Goal: Transaction & Acquisition: Download file/media

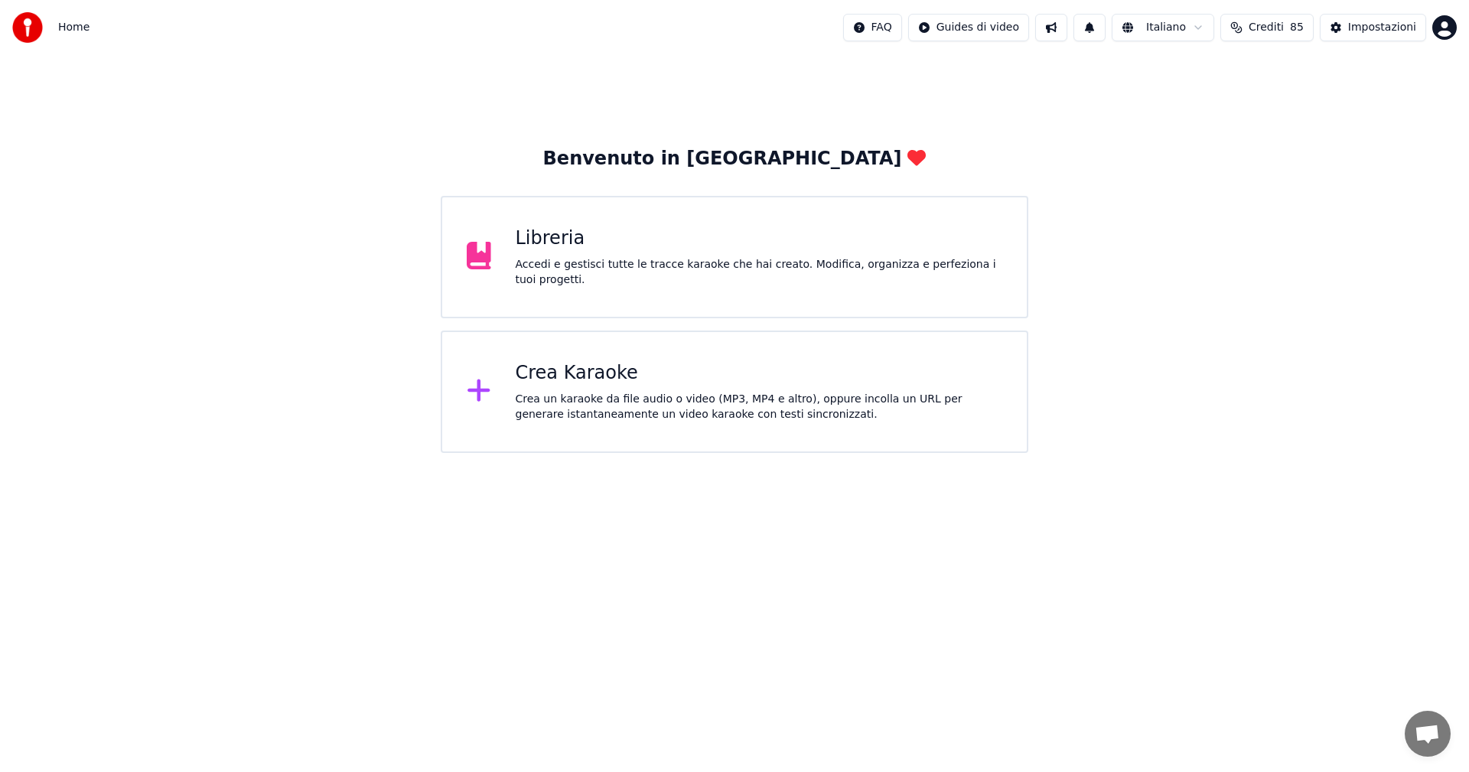
click at [530, 264] on div "Accedi e gestisci tutte le tracce karaoke che hai creato. Modifica, organizza e…" at bounding box center [759, 272] width 487 height 31
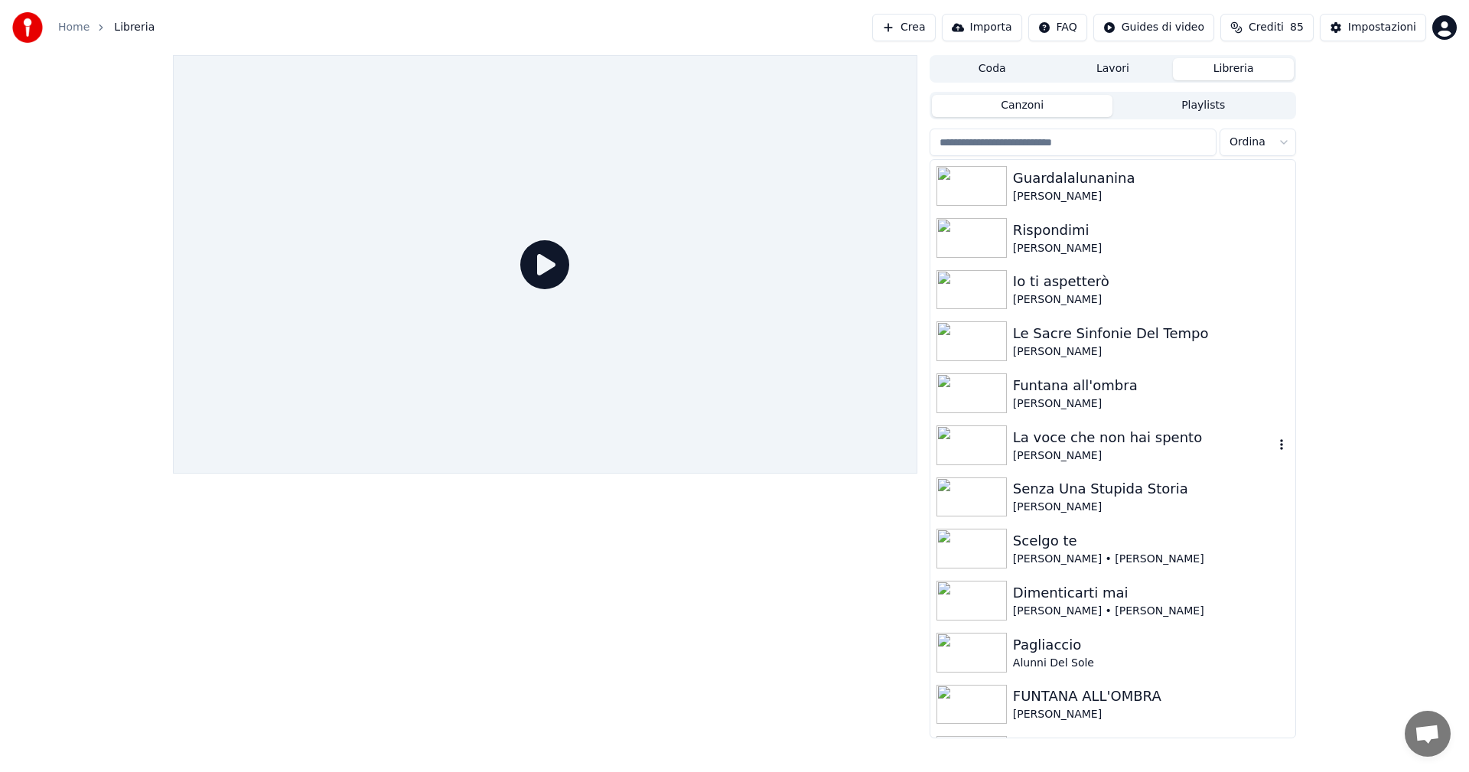
click at [973, 445] on img at bounding box center [972, 445] width 70 height 40
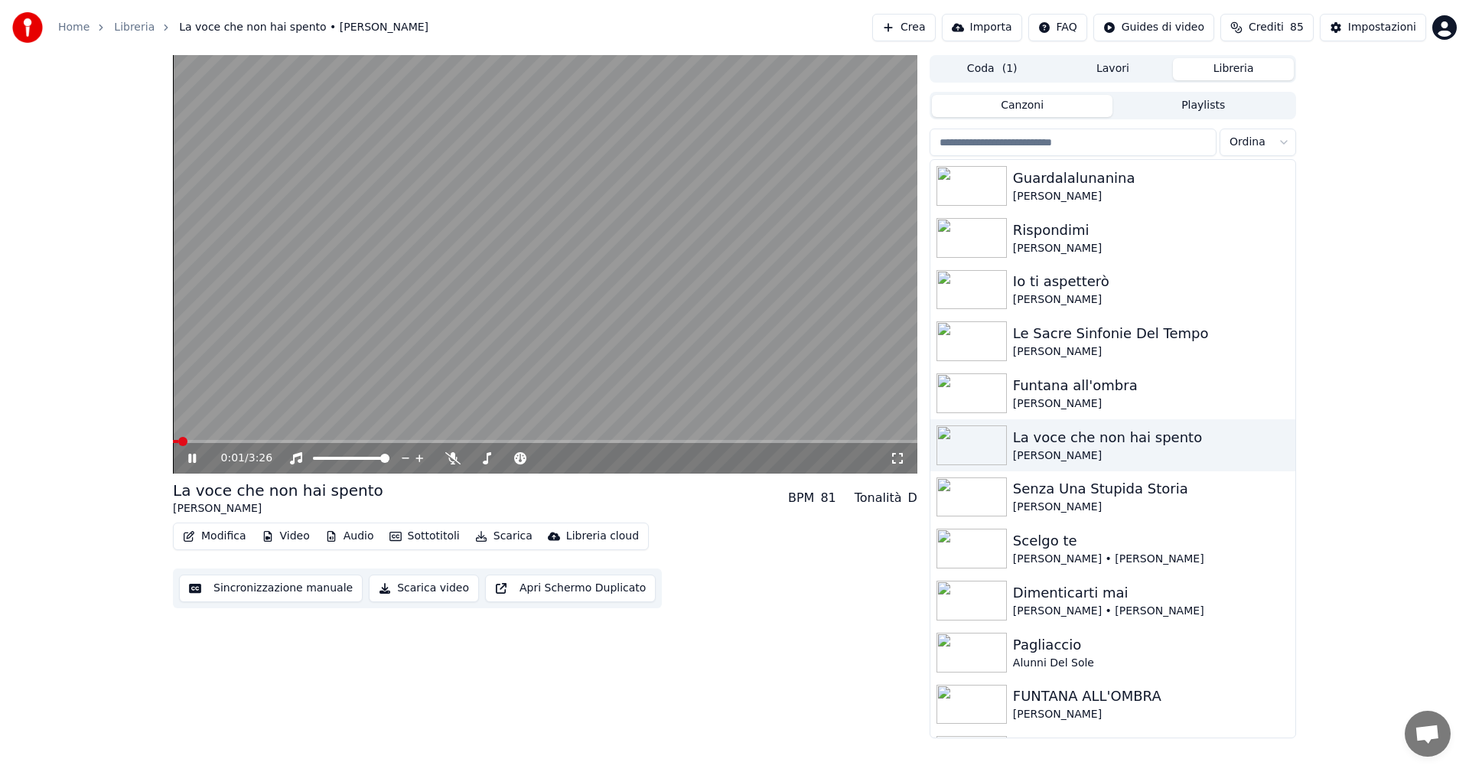
click at [194, 458] on icon at bounding box center [192, 458] width 8 height 9
click at [211, 536] on button "Modifica" at bounding box center [215, 536] width 76 height 21
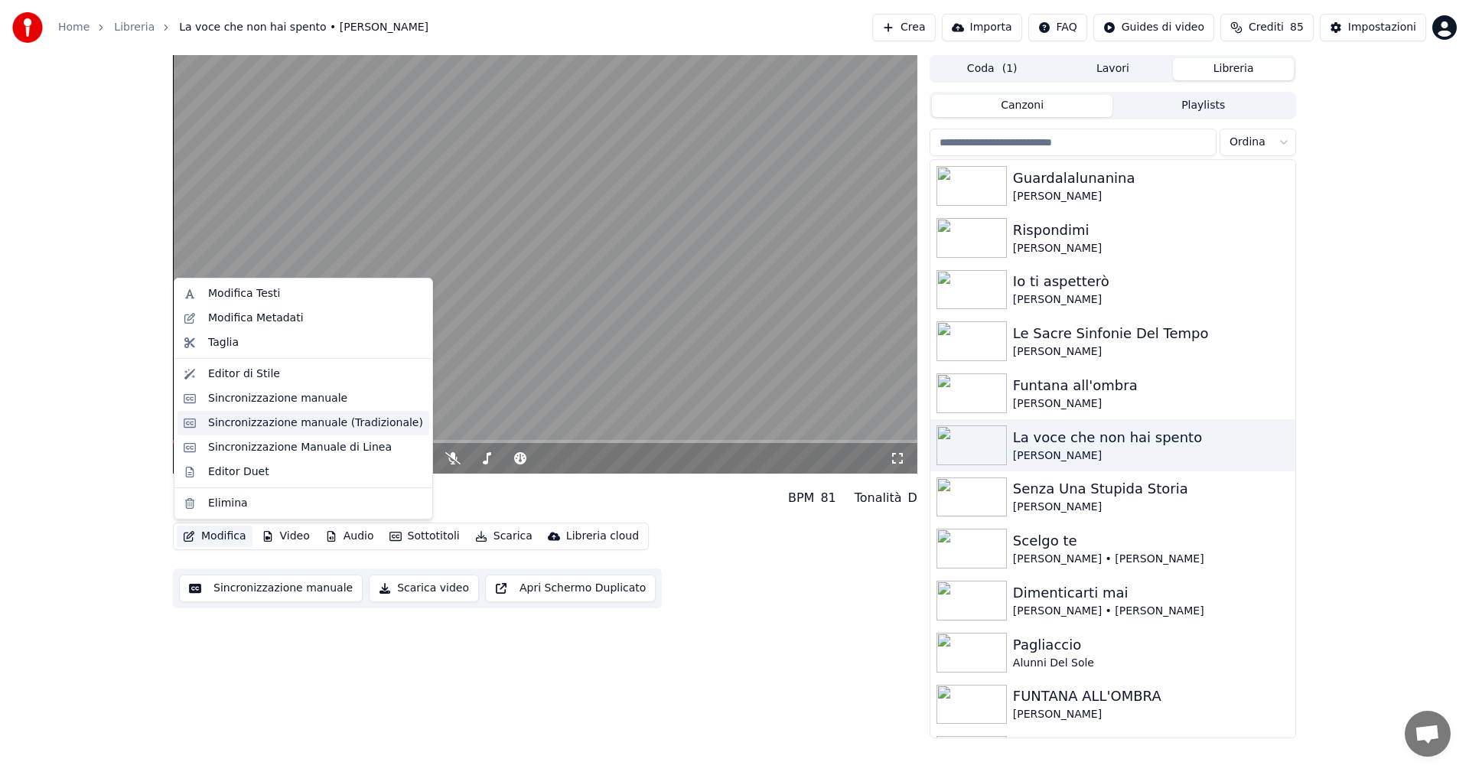
click at [266, 424] on div "Sincronizzazione manuale (Tradizionale)" at bounding box center [315, 423] width 215 height 15
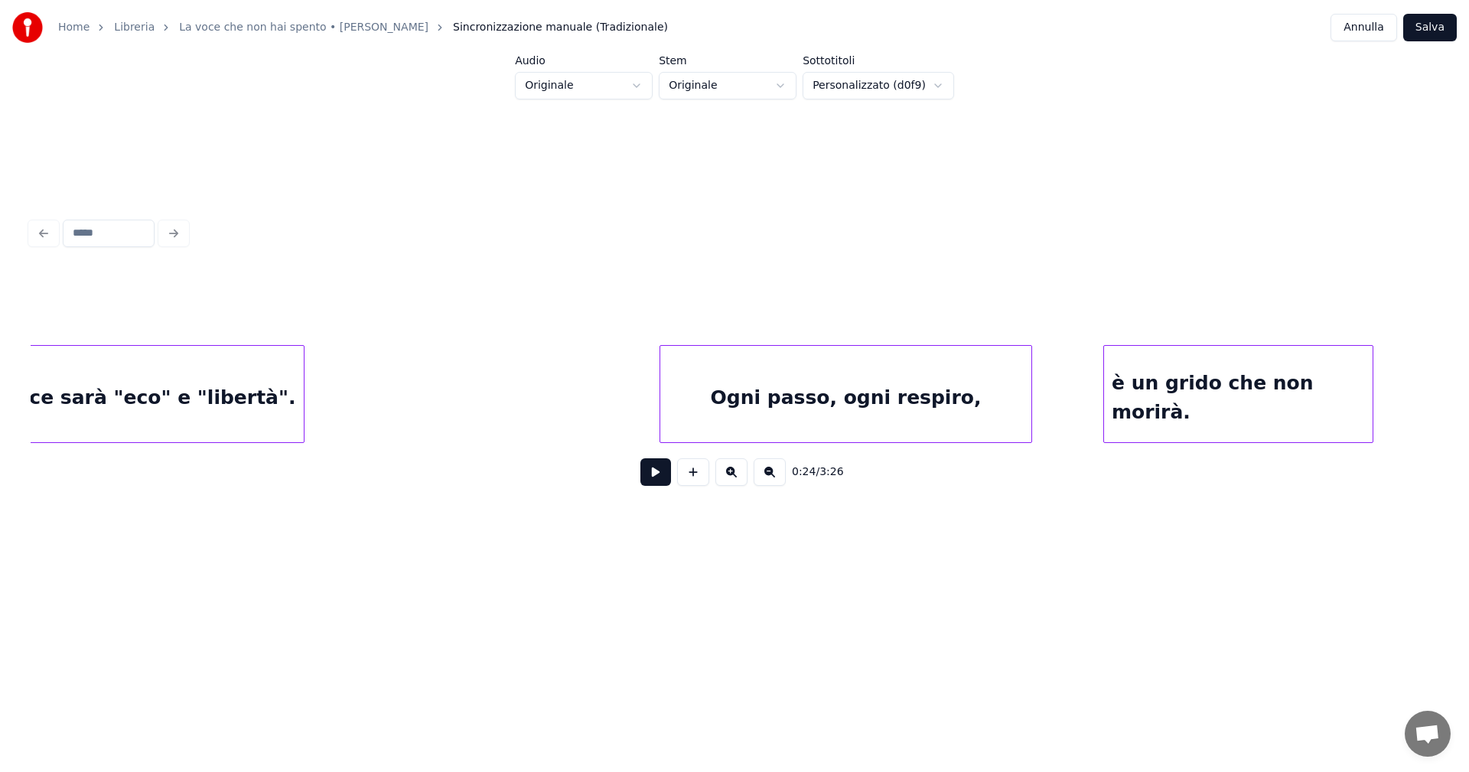
scroll to position [0, 20694]
click at [293, 412] on div "la sua voce sarà "eco" e "libertà"." at bounding box center [128, 398] width 379 height 104
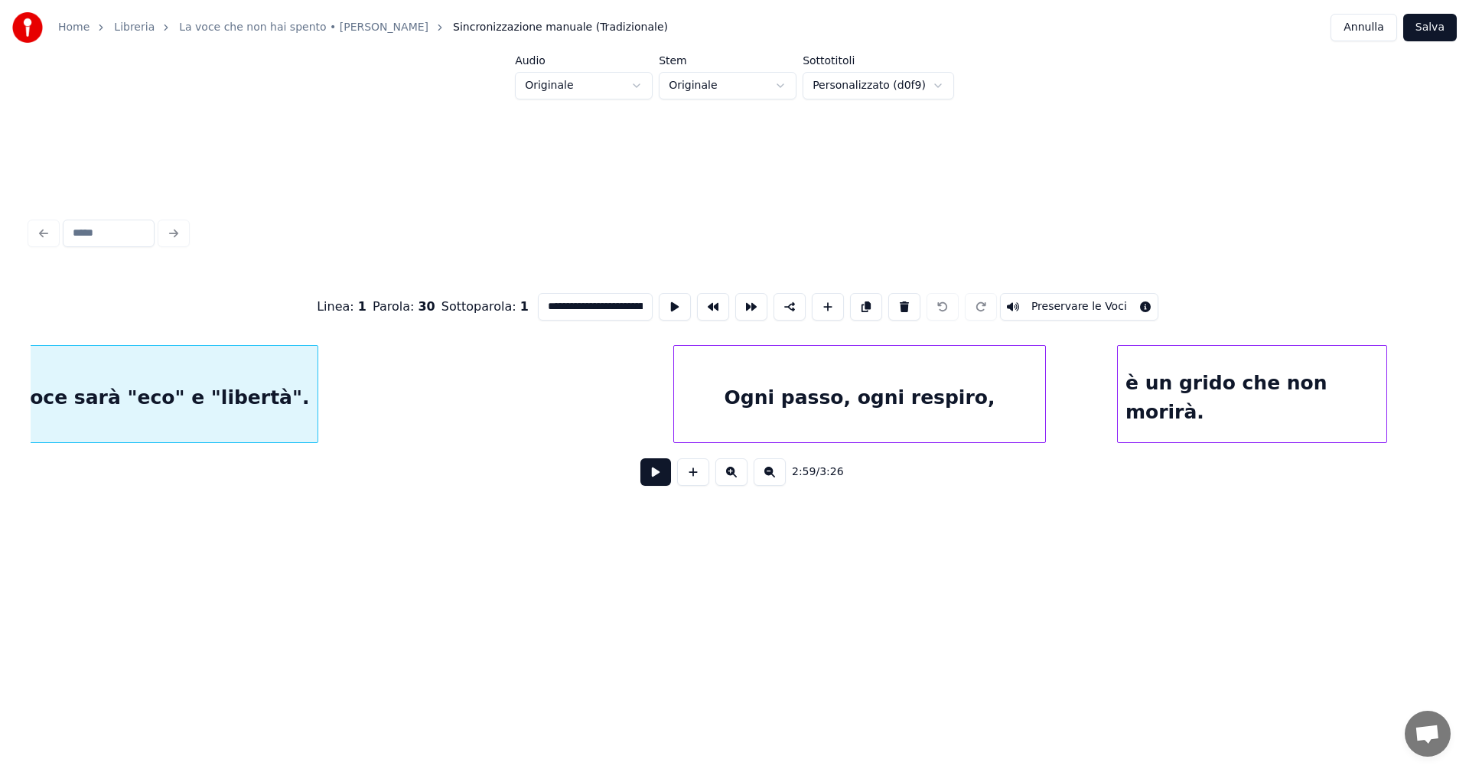
scroll to position [0, 20601]
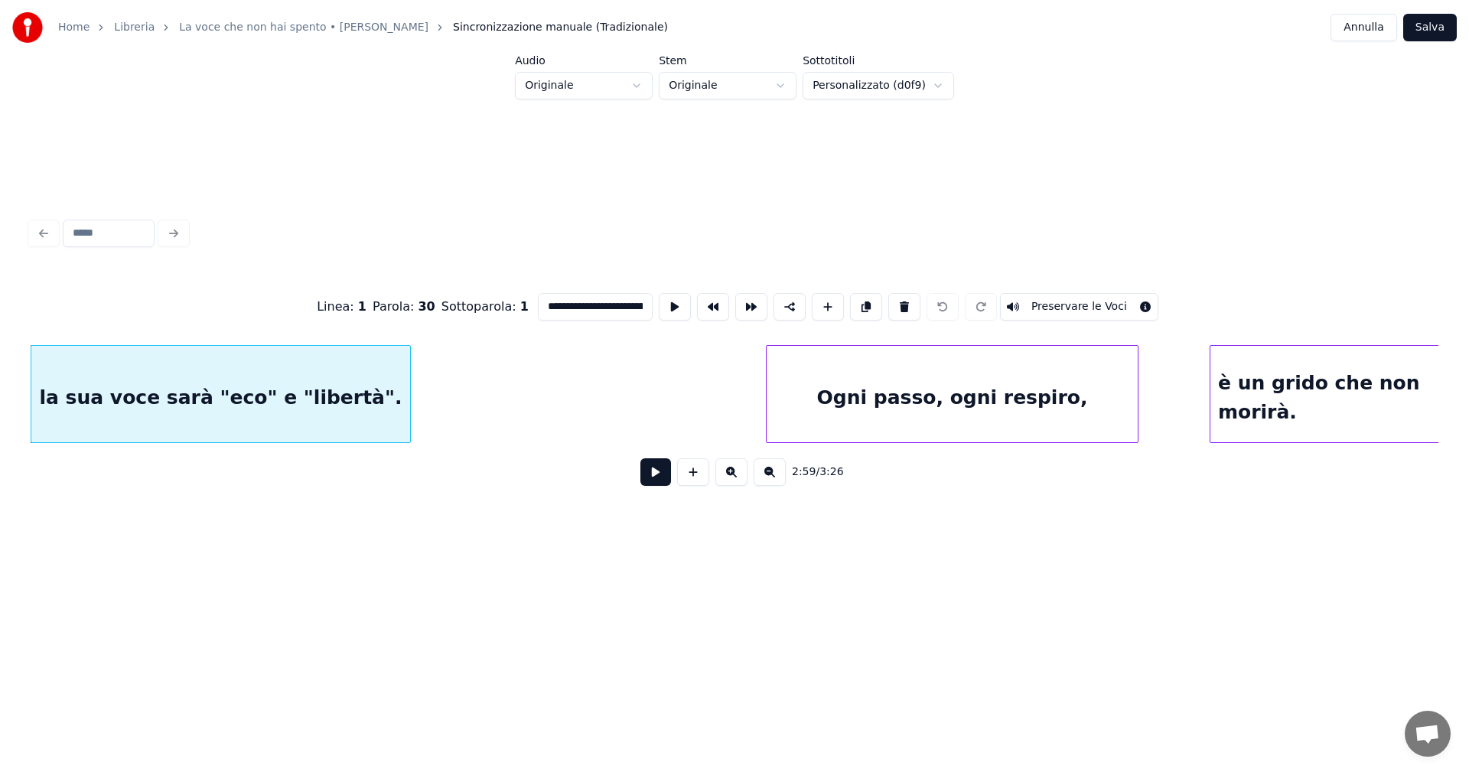
click at [651, 476] on button at bounding box center [656, 472] width 31 height 28
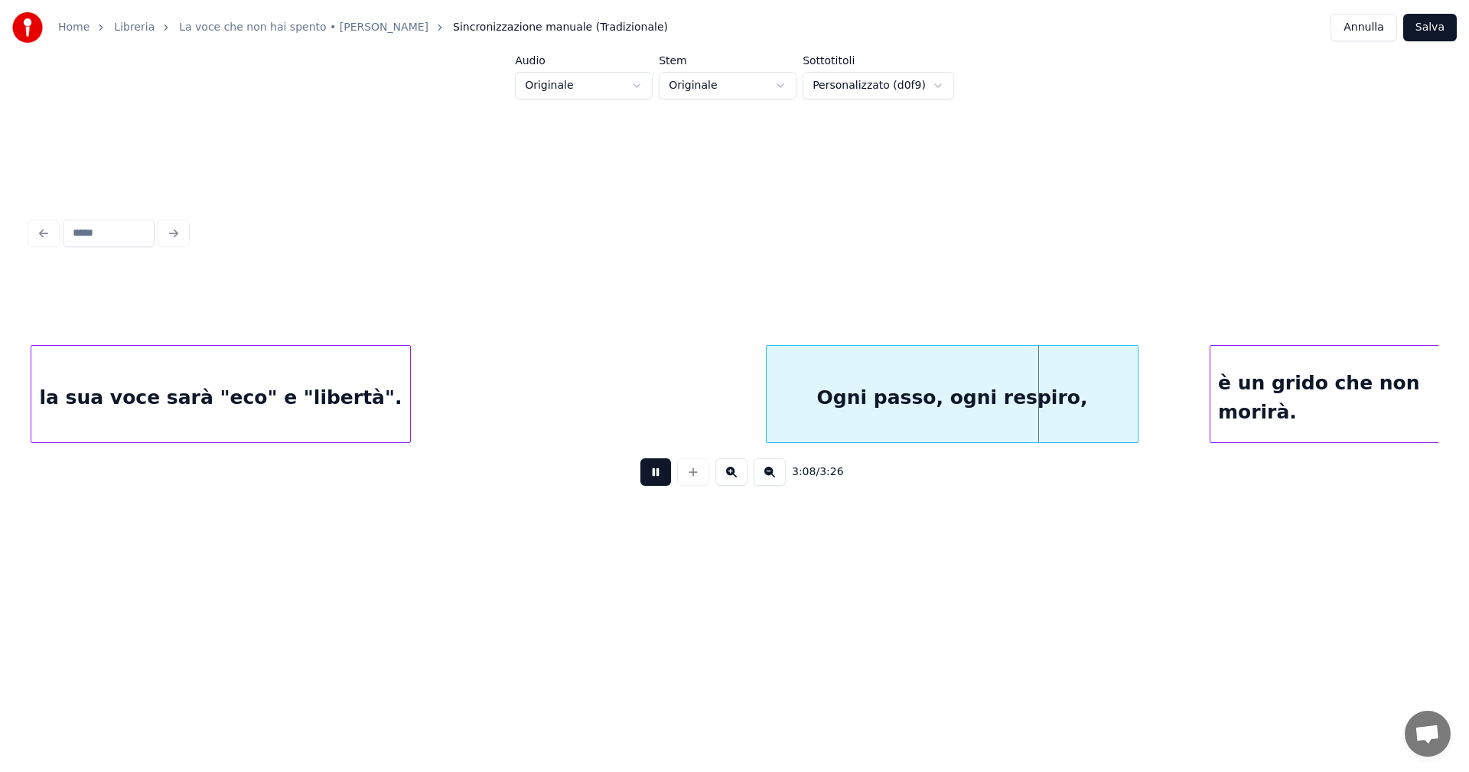
click at [660, 472] on button at bounding box center [656, 472] width 31 height 28
click at [1090, 401] on div "Ogni passo, ogni respiro," at bounding box center [952, 398] width 371 height 104
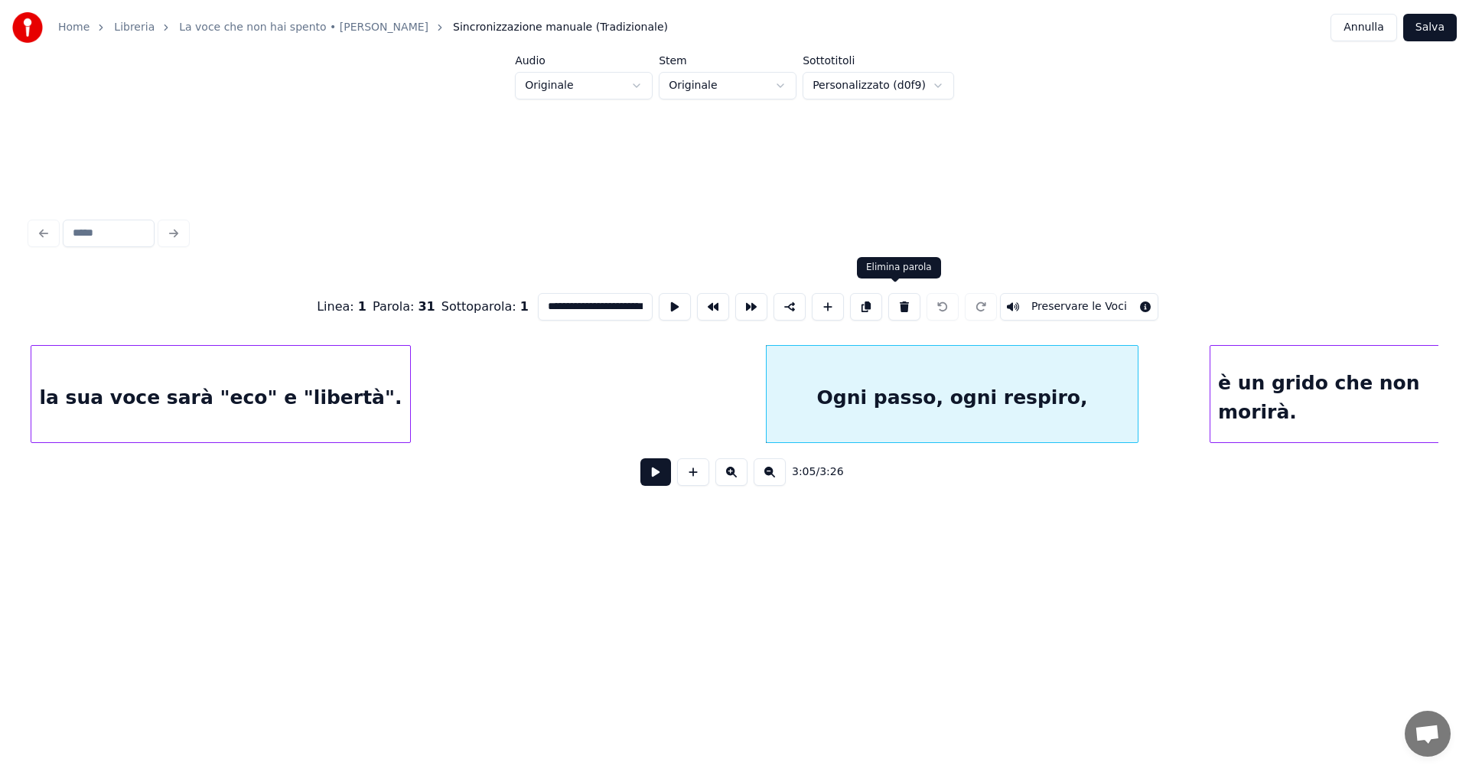
click at [900, 300] on button at bounding box center [904, 307] width 32 height 28
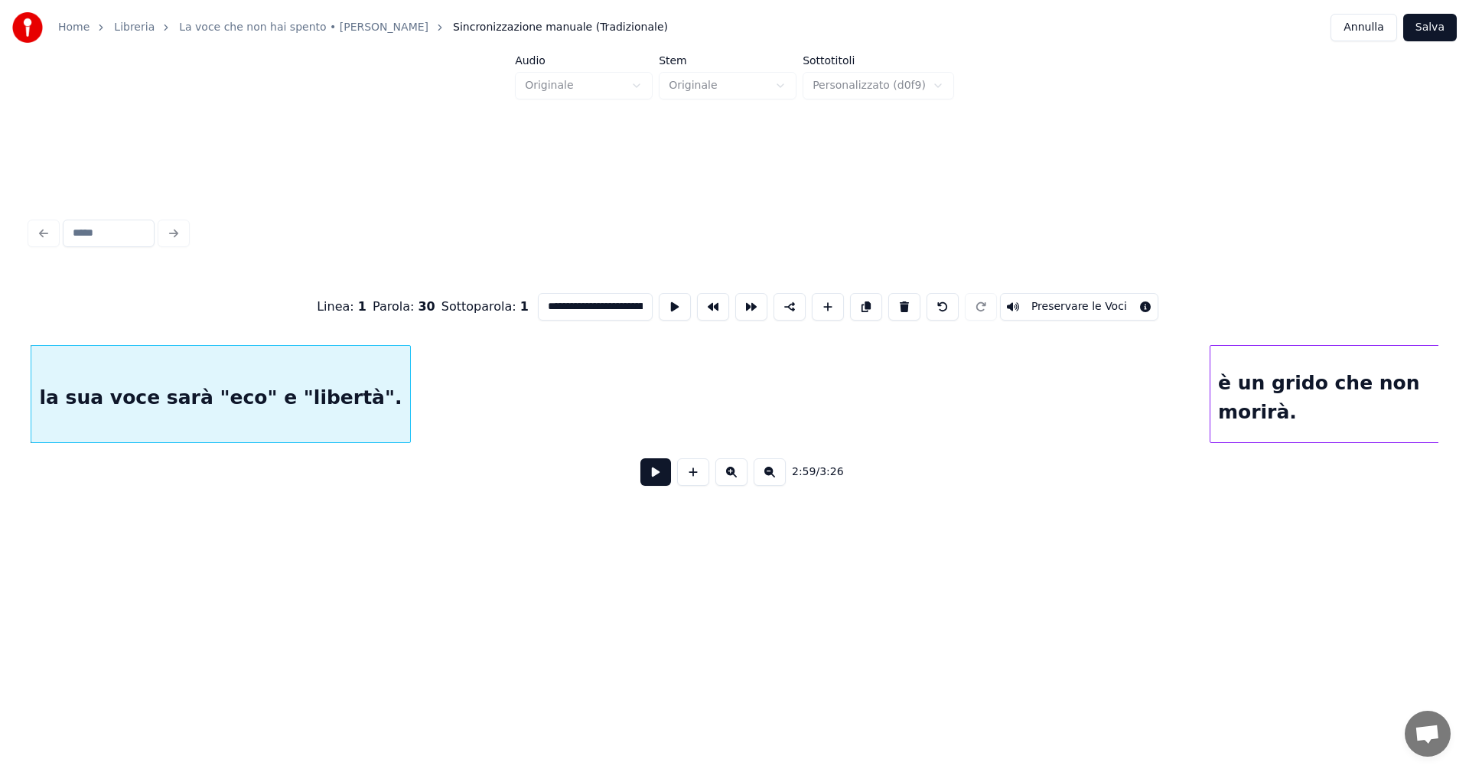
click at [1303, 419] on div "è un grido che non morirà." at bounding box center [1345, 398] width 269 height 104
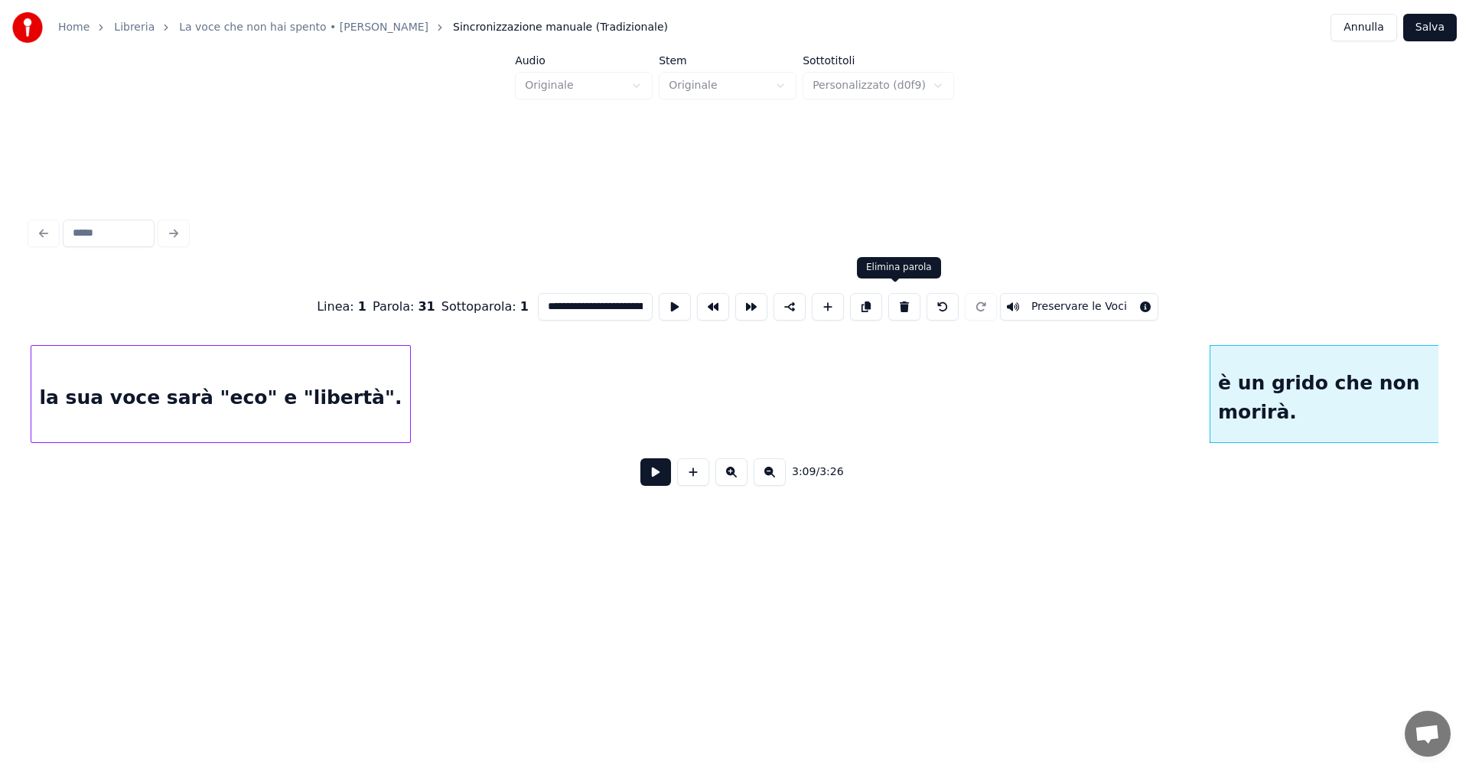
click at [891, 302] on button at bounding box center [904, 307] width 32 height 28
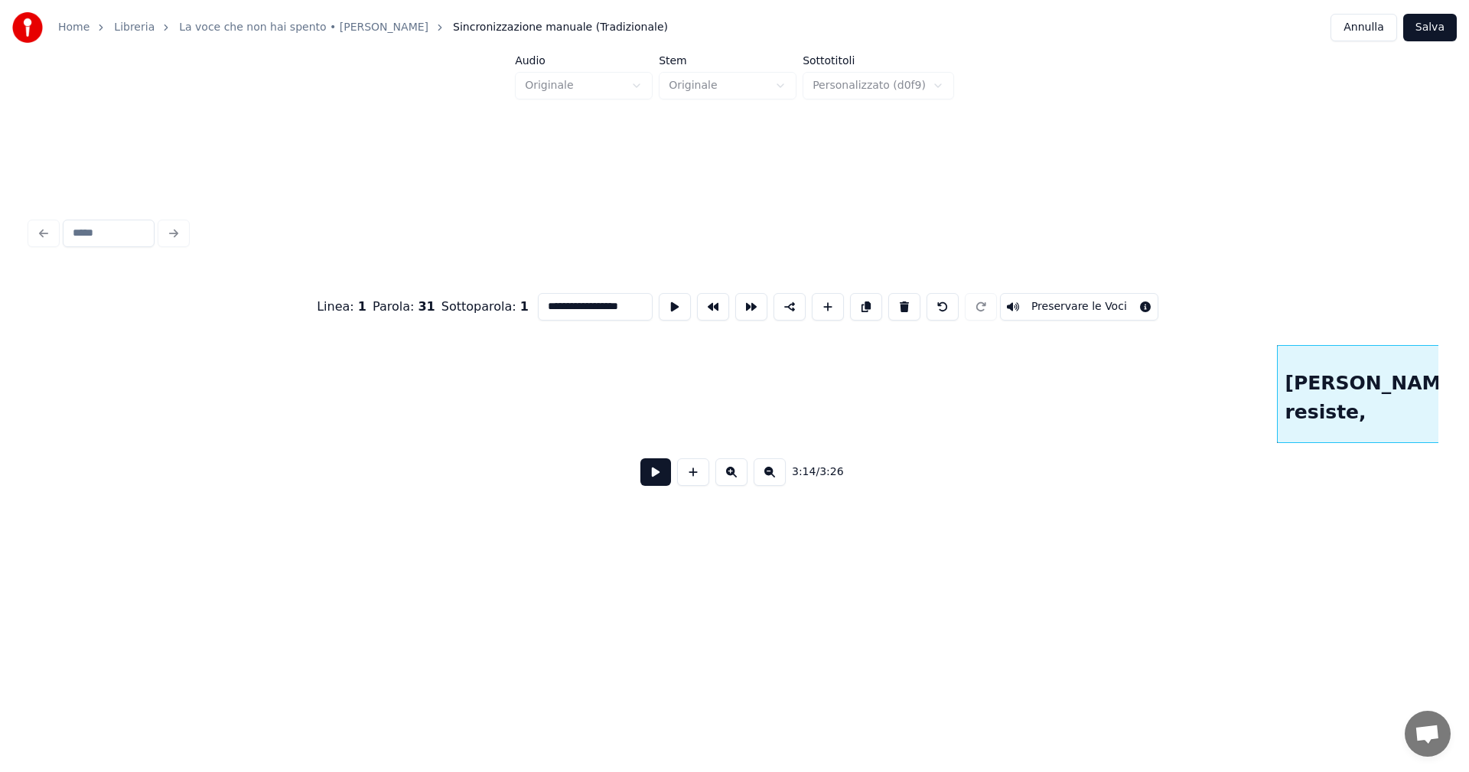
scroll to position [0, 21224]
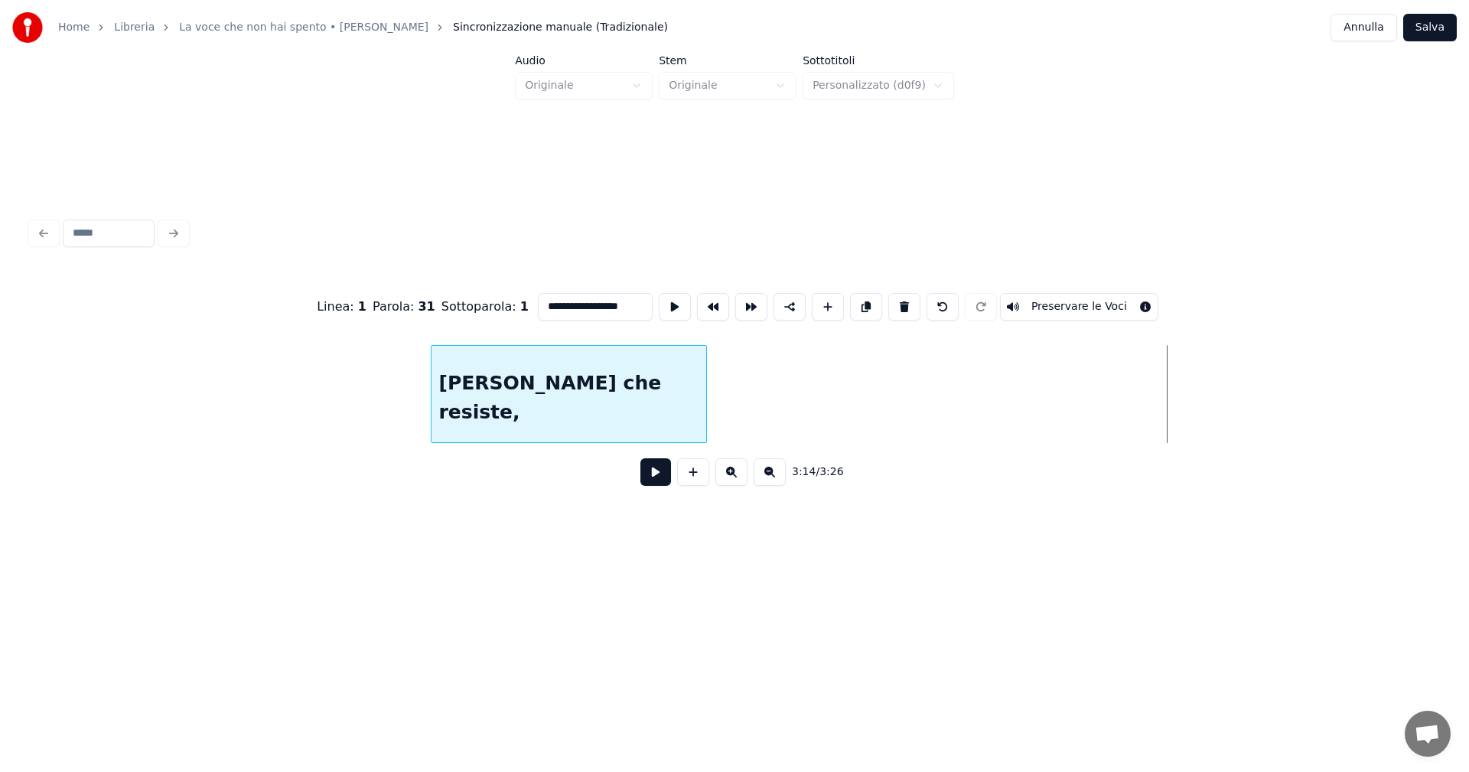
click at [587, 406] on div "[PERSON_NAME] che resiste," at bounding box center [569, 398] width 275 height 104
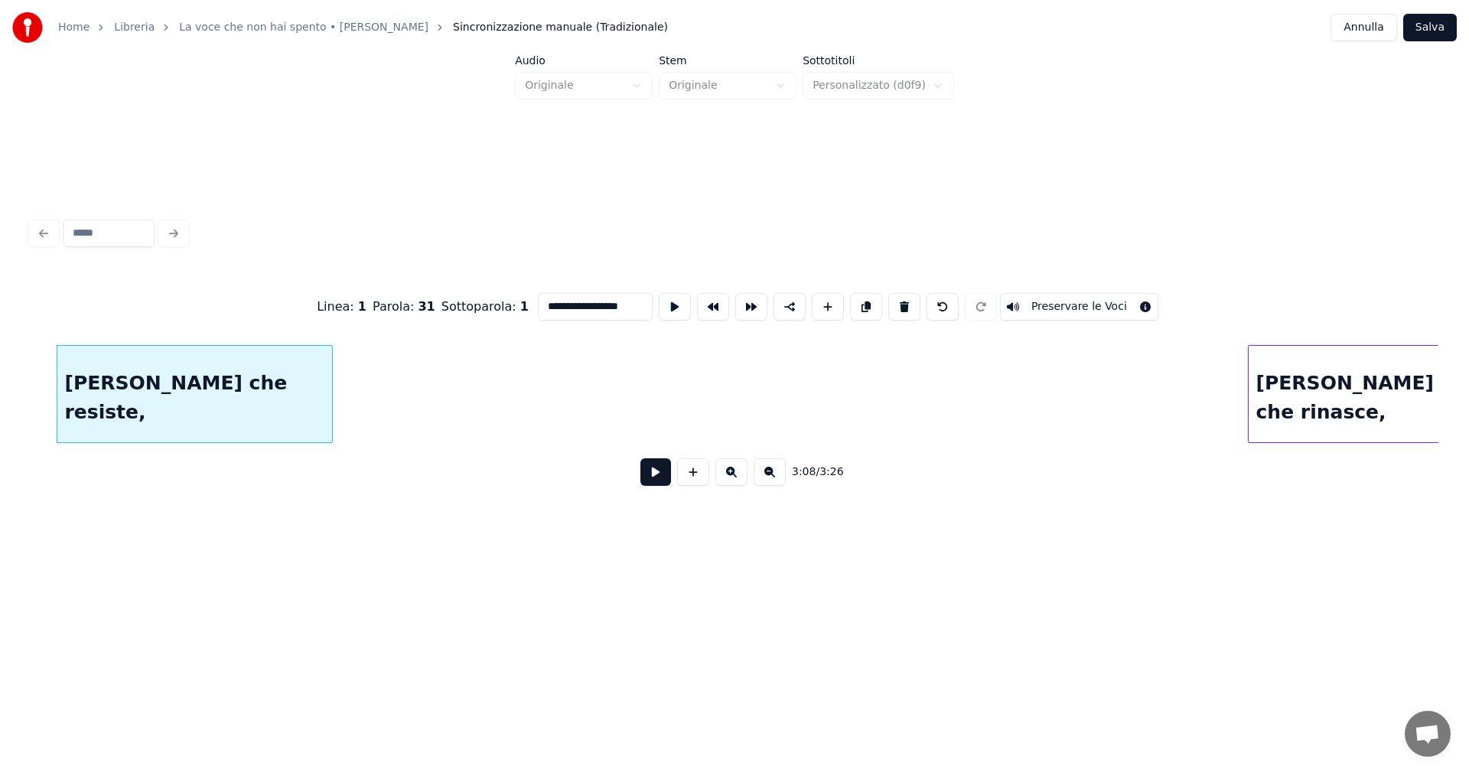
scroll to position [0, 21652]
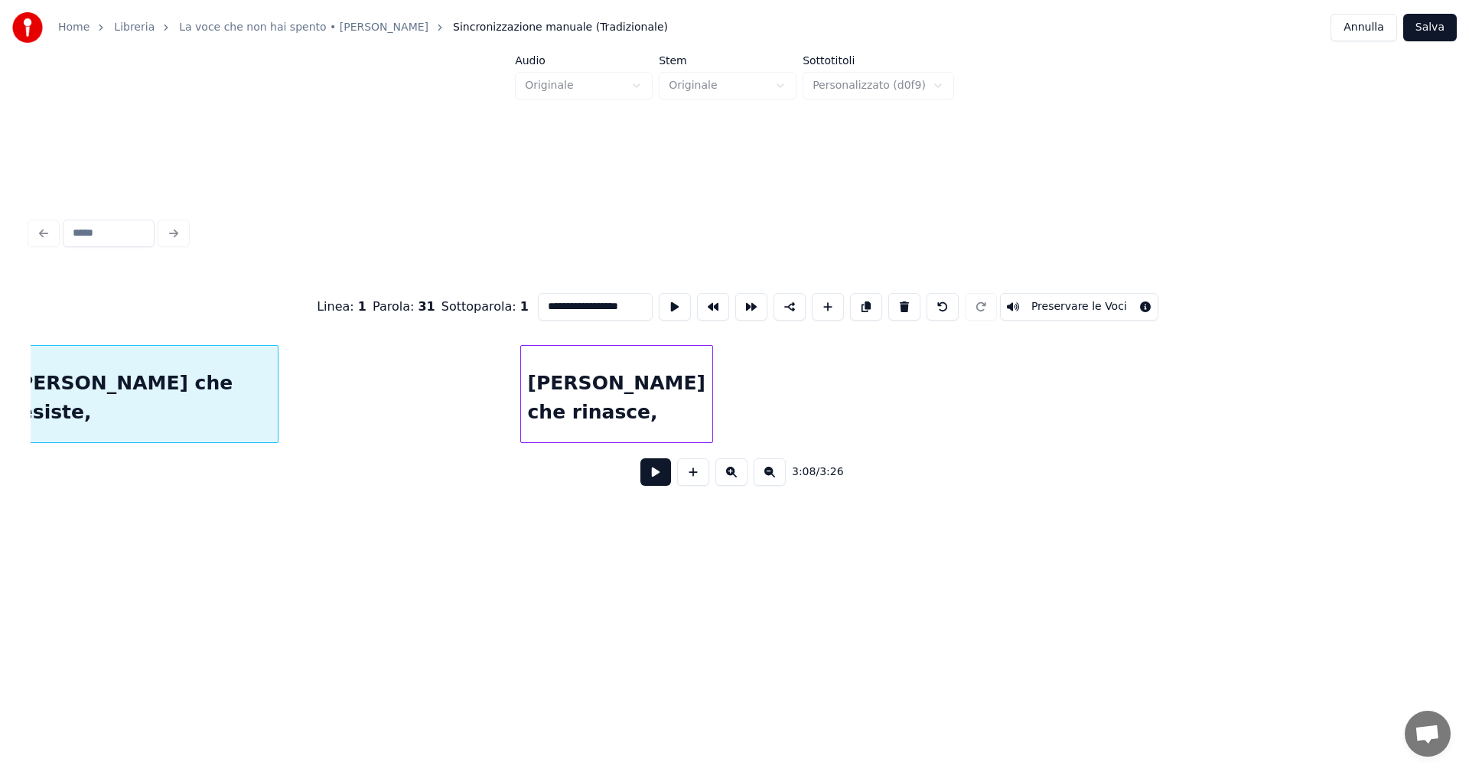
click at [624, 418] on div "[PERSON_NAME] che rinasce," at bounding box center [617, 398] width 192 height 104
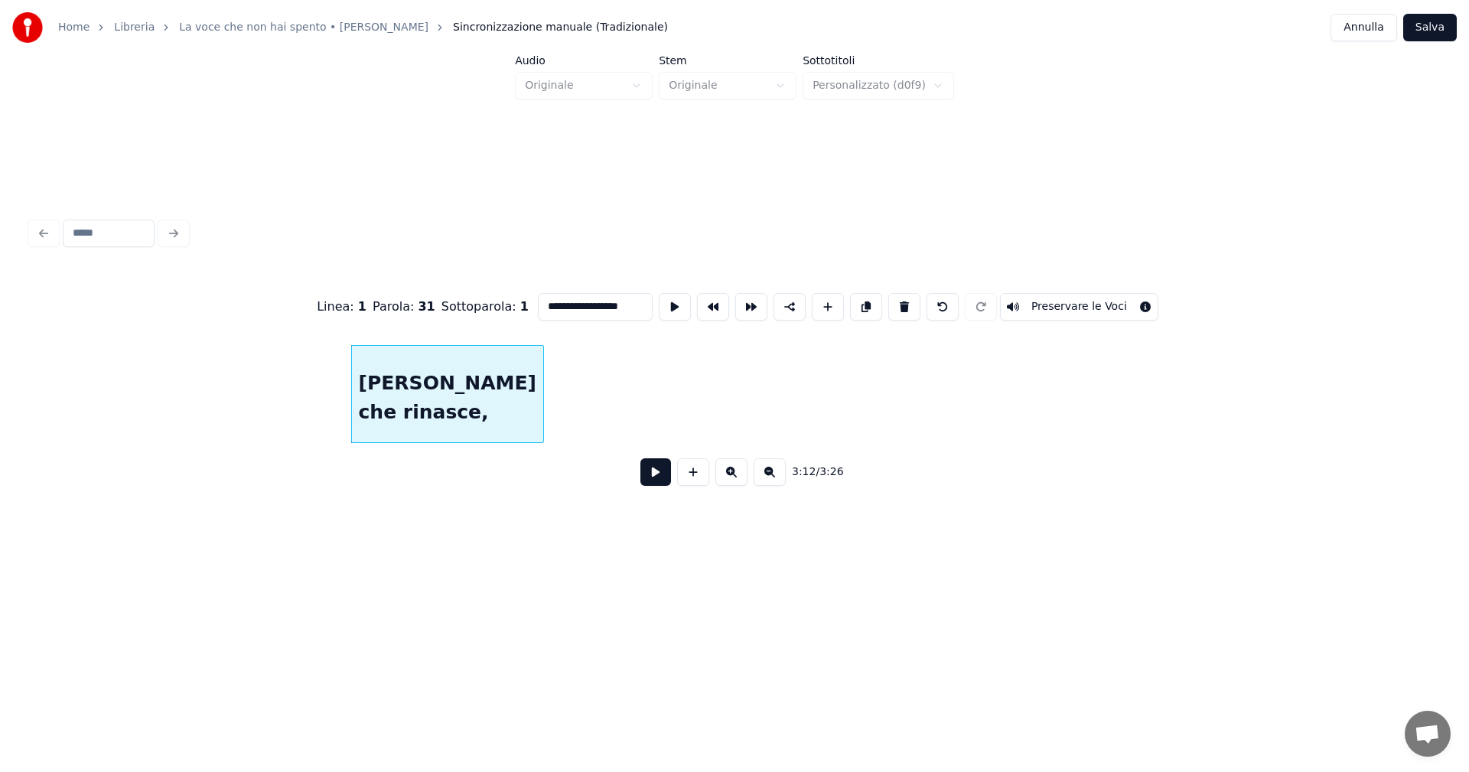
scroll to position [0, 22017]
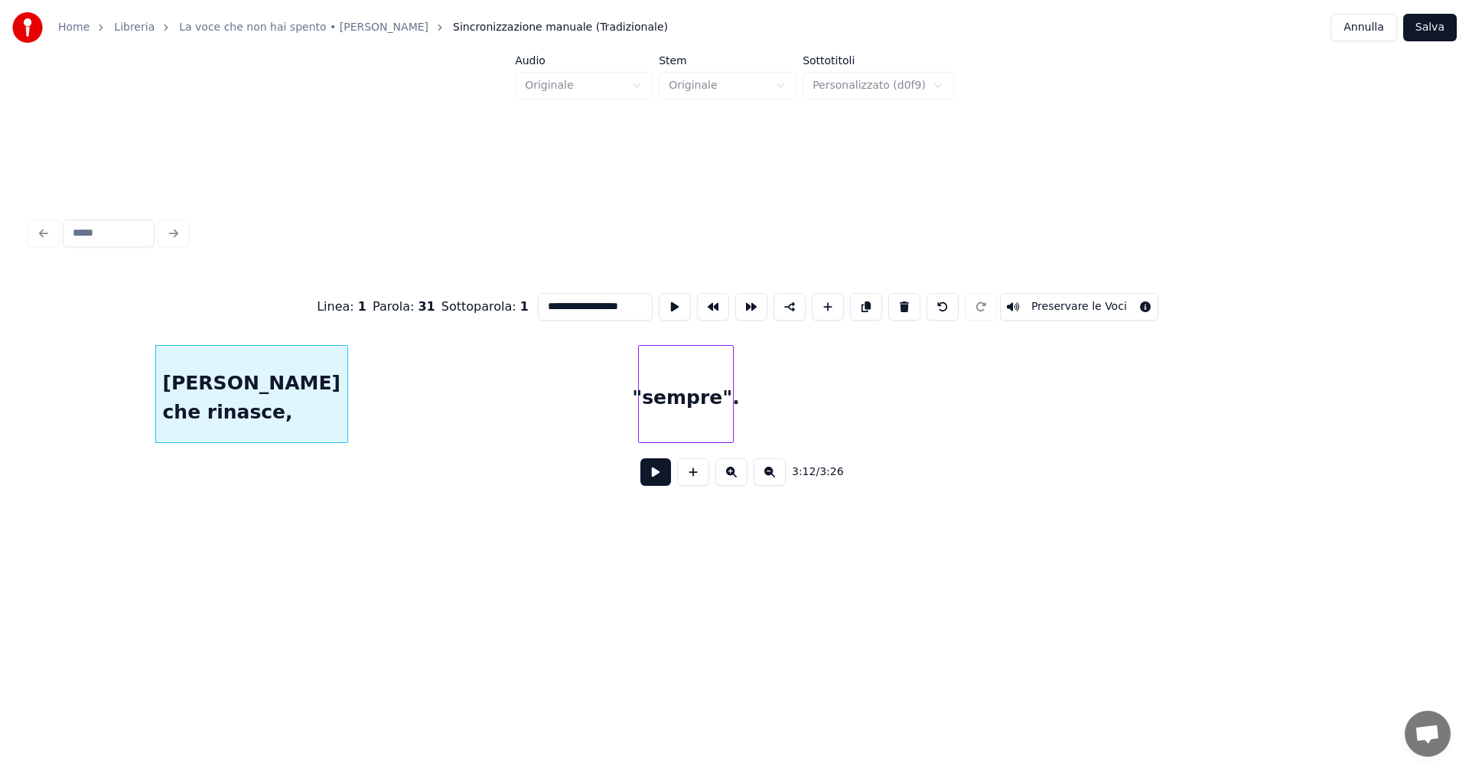
click at [670, 414] on div ""sempre"." at bounding box center [686, 398] width 94 height 104
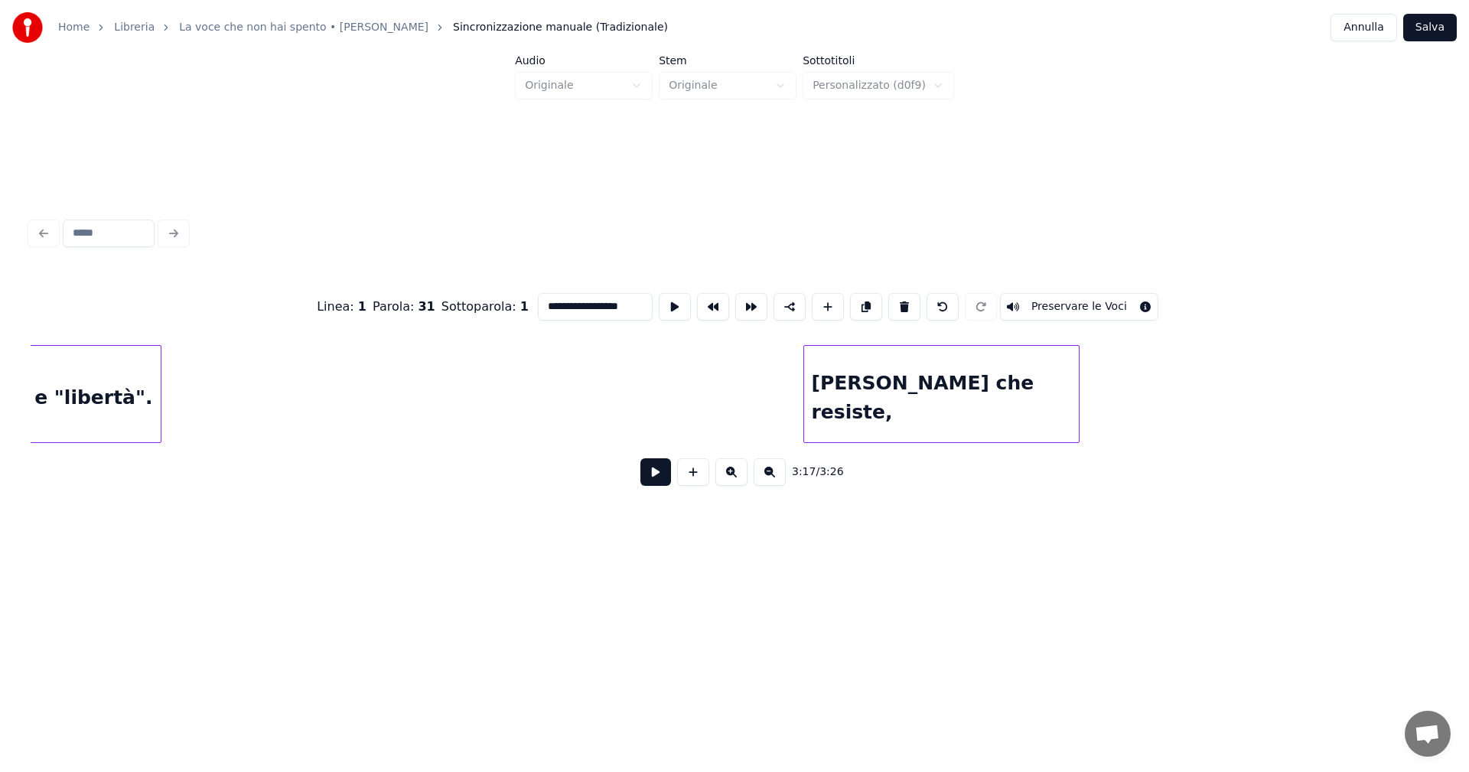
scroll to position [0, 20537]
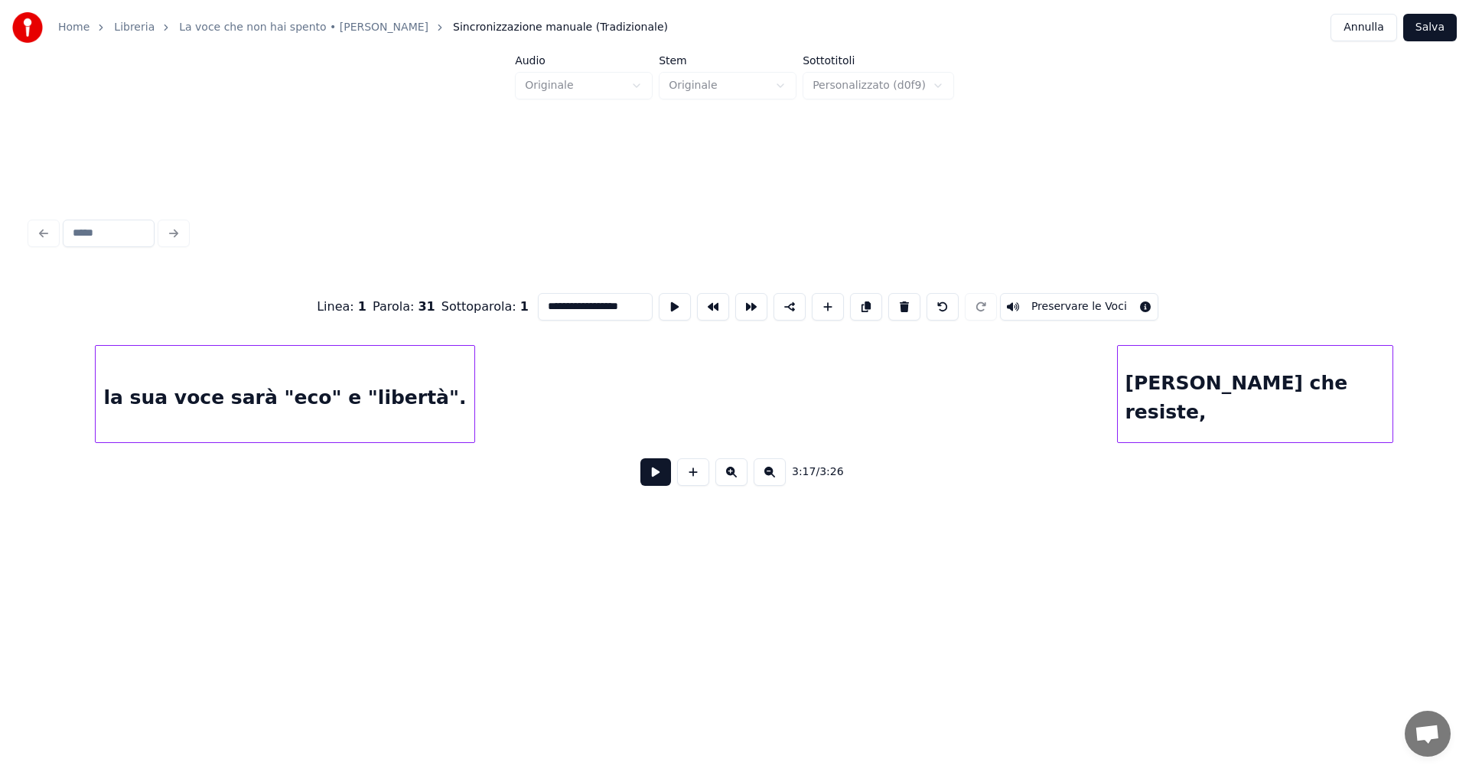
click at [374, 410] on div "la sua voce sarà "eco" e "libertà"." at bounding box center [285, 398] width 379 height 104
type input "**********"
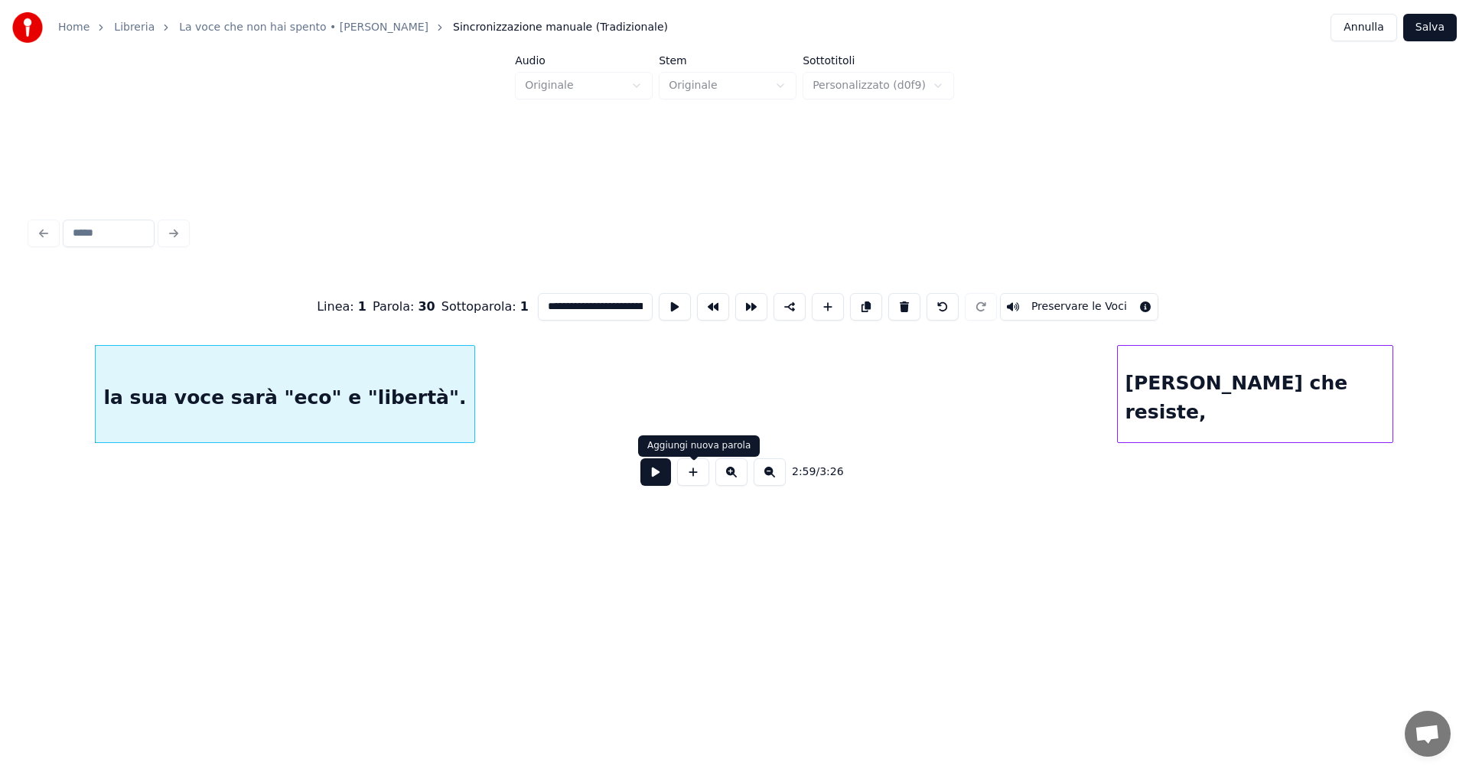
click at [656, 474] on button at bounding box center [656, 472] width 31 height 28
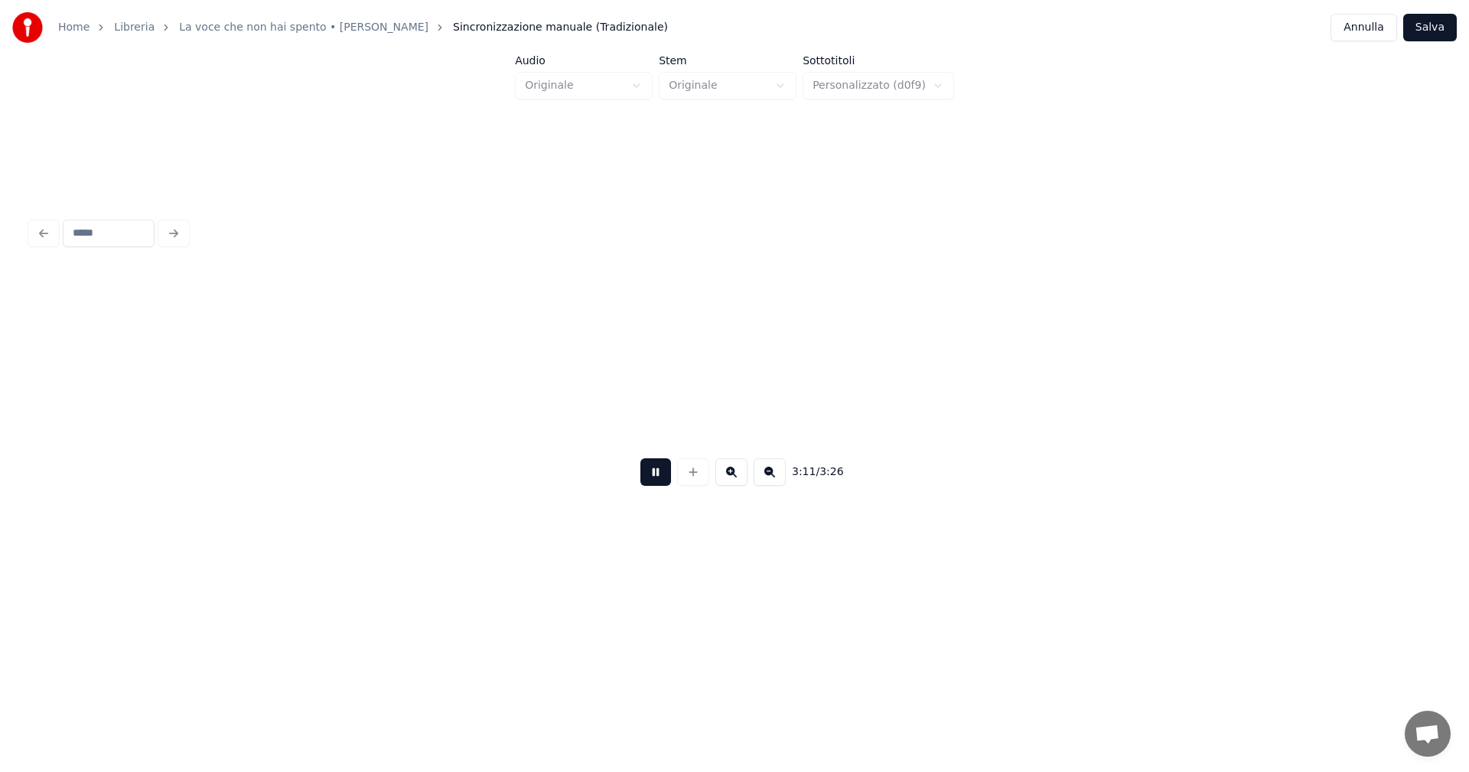
scroll to position [0, 21945]
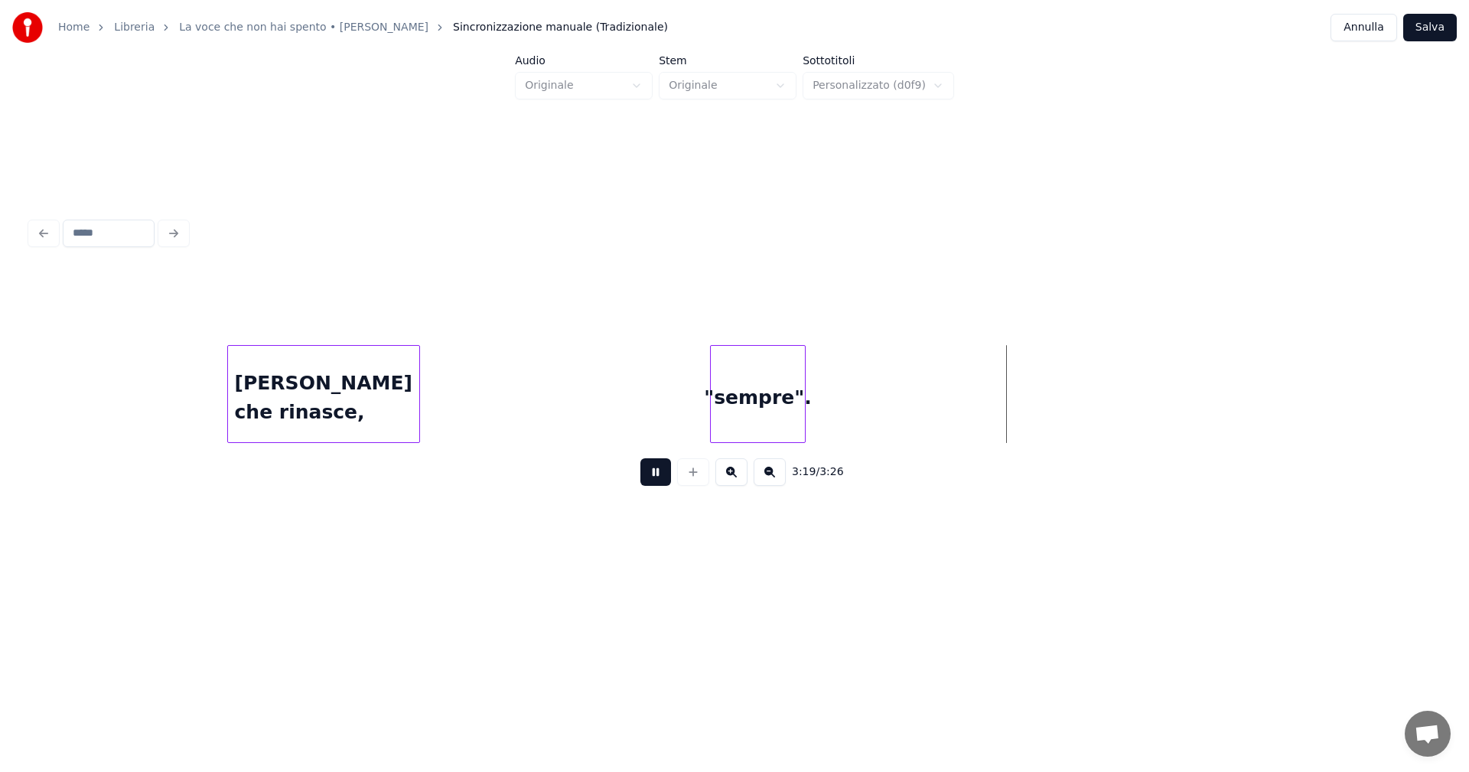
click at [658, 475] on button at bounding box center [656, 472] width 31 height 28
click at [671, 423] on div ""sempre"." at bounding box center [662, 398] width 94 height 104
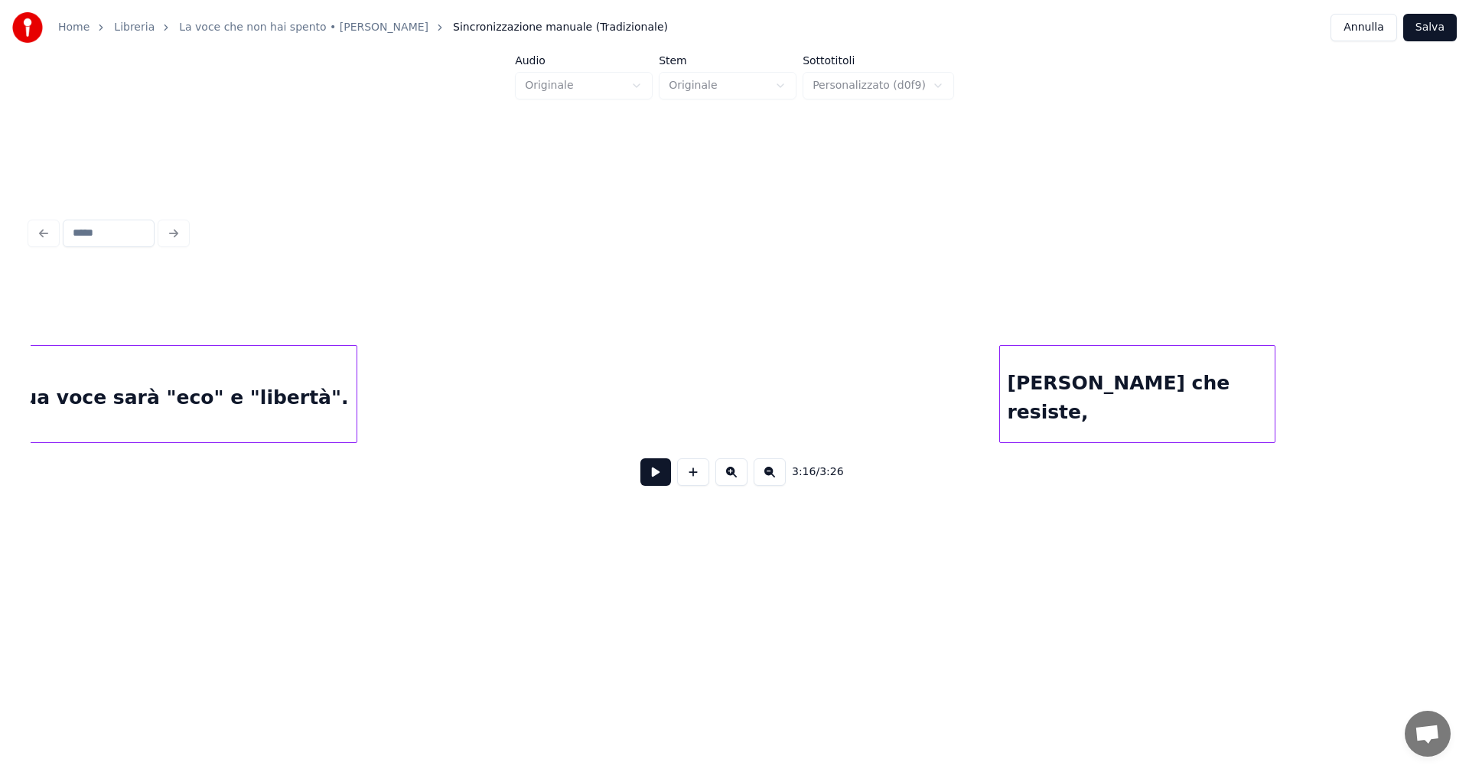
click at [187, 389] on div "la sua voce sarà "eco" e "libertà"." at bounding box center [167, 398] width 379 height 104
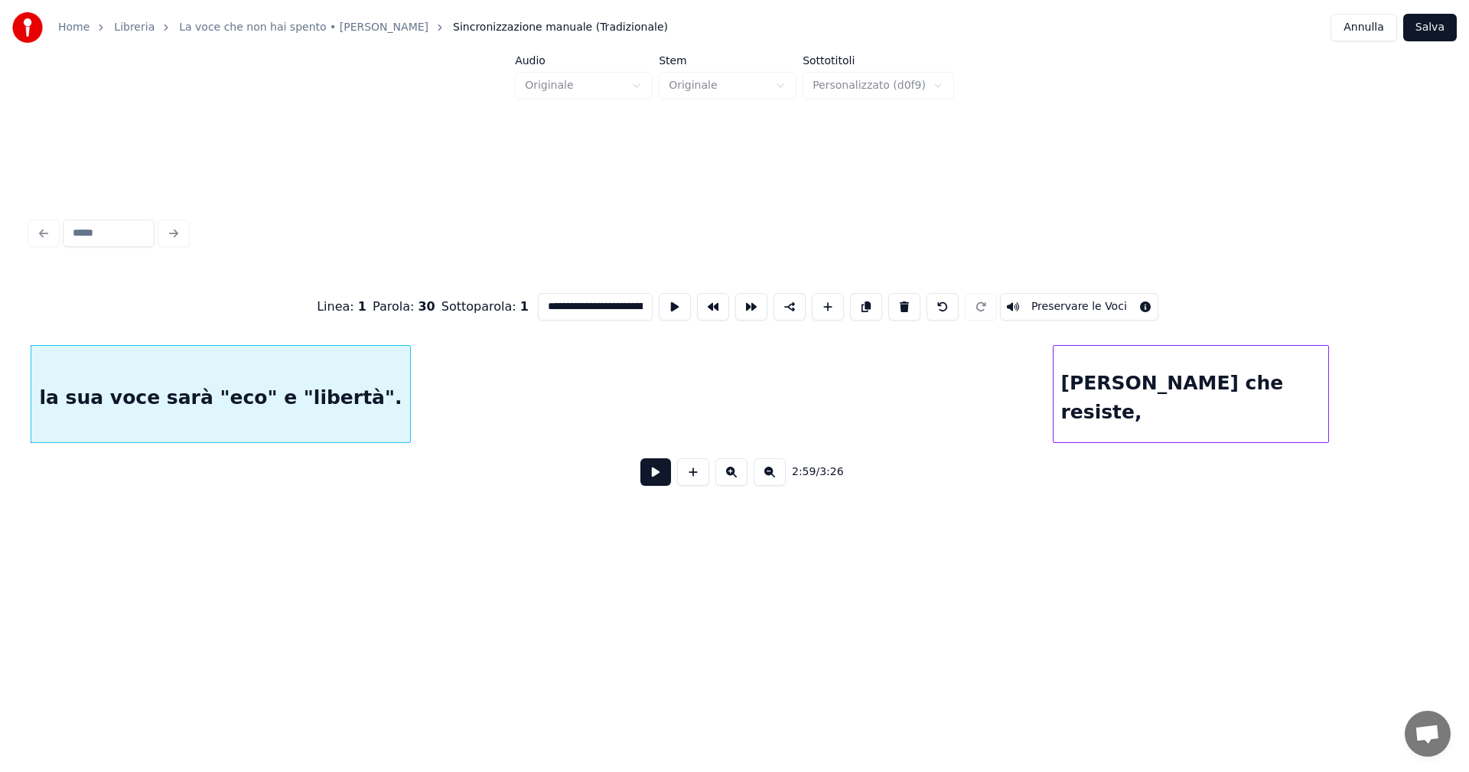
click at [657, 478] on button at bounding box center [656, 472] width 31 height 28
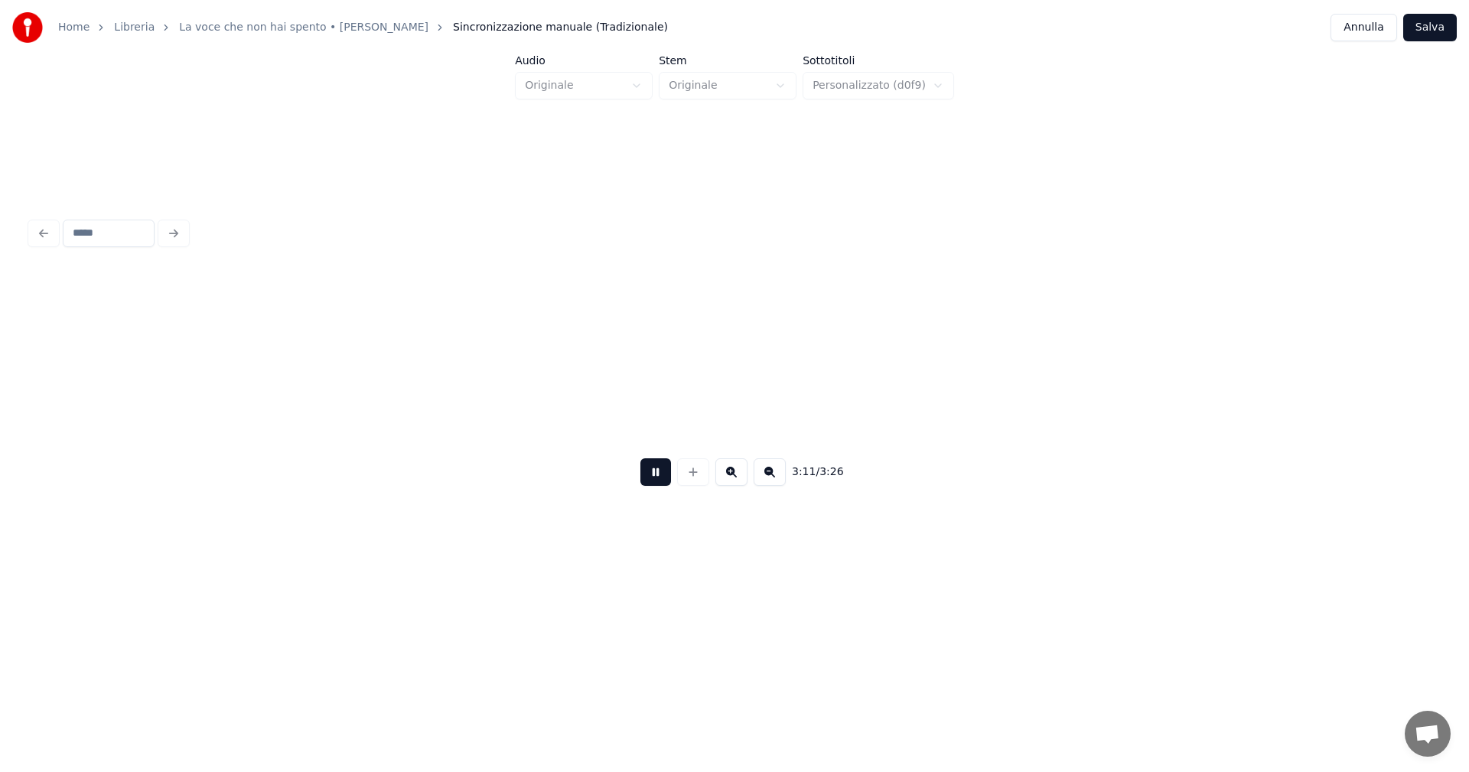
scroll to position [0, 22009]
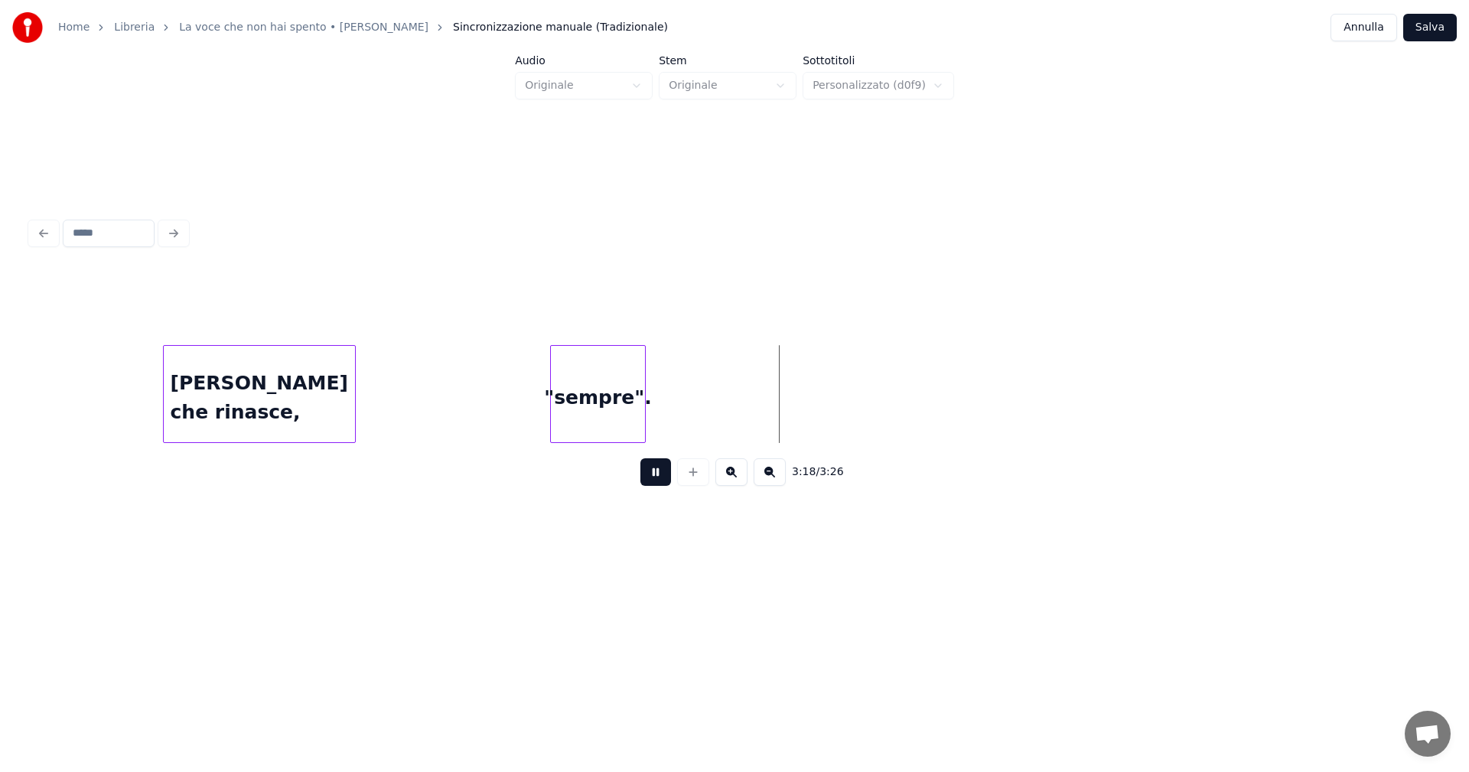
click at [651, 477] on button at bounding box center [656, 472] width 31 height 28
click at [536, 418] on div ""sempre"." at bounding box center [541, 398] width 94 height 104
click at [1443, 30] on button "Salva" at bounding box center [1430, 28] width 54 height 28
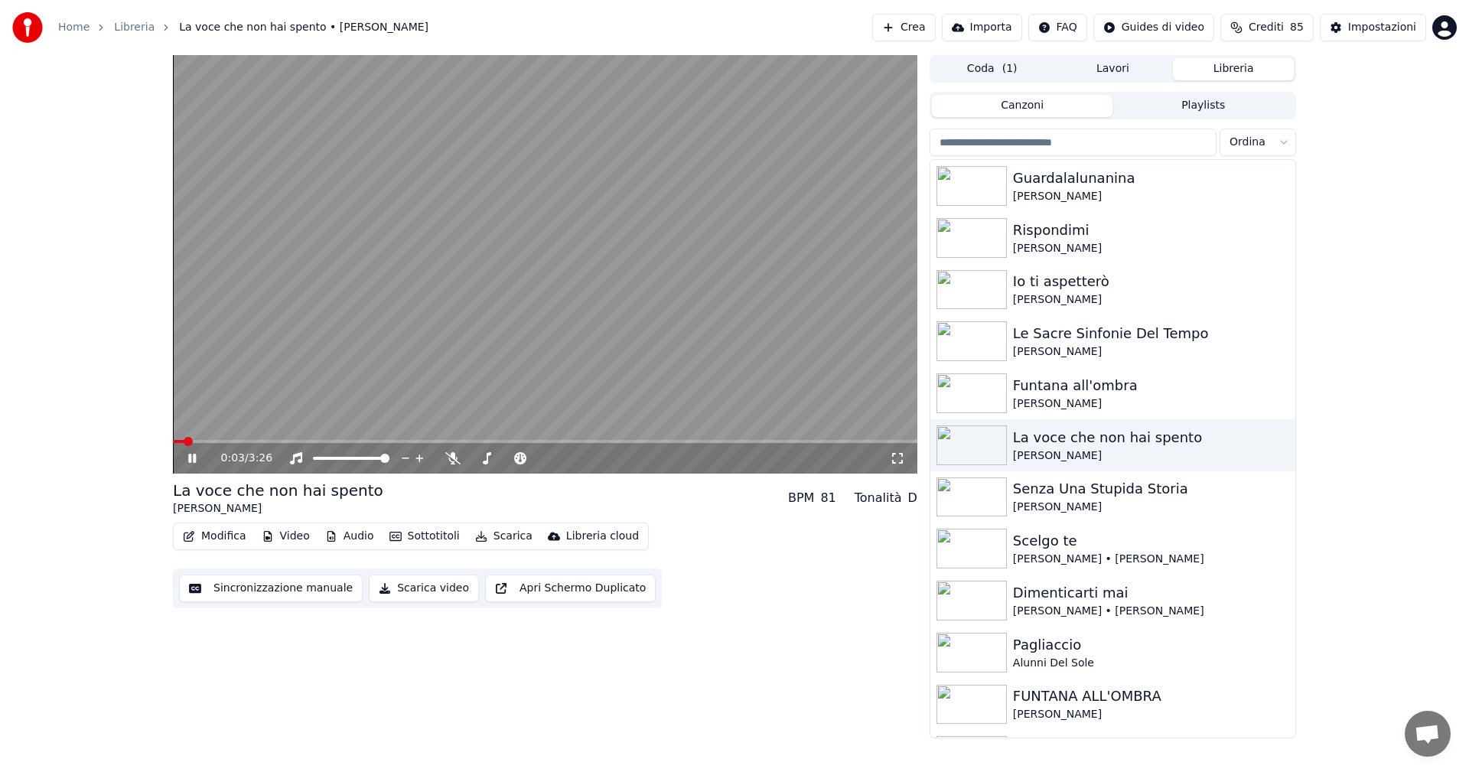
click at [900, 453] on icon at bounding box center [897, 458] width 15 height 12
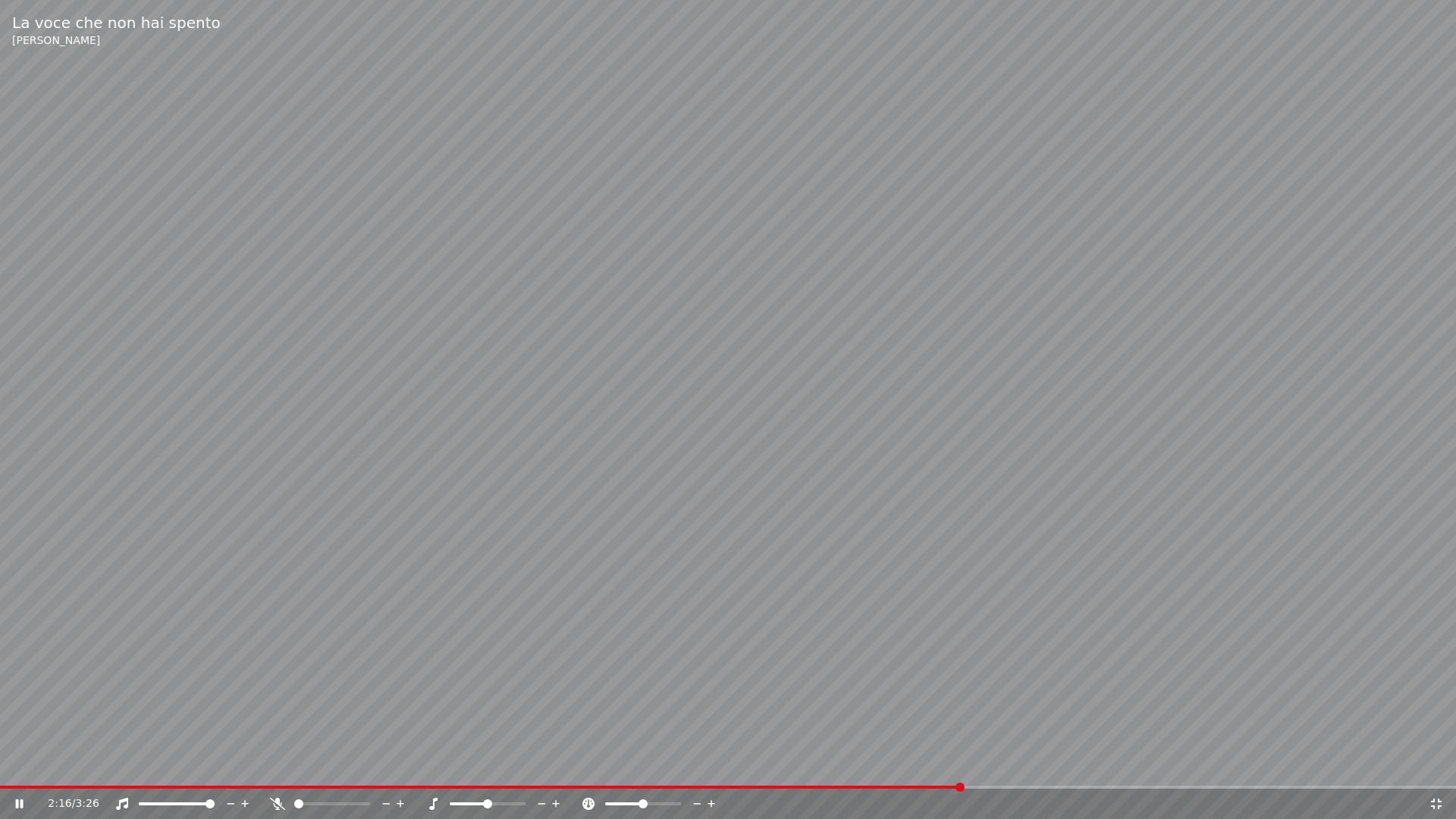
click at [961, 764] on span at bounding box center [728, 787] width 1456 height 3
click at [21, 764] on icon at bounding box center [20, 804] width 8 height 9
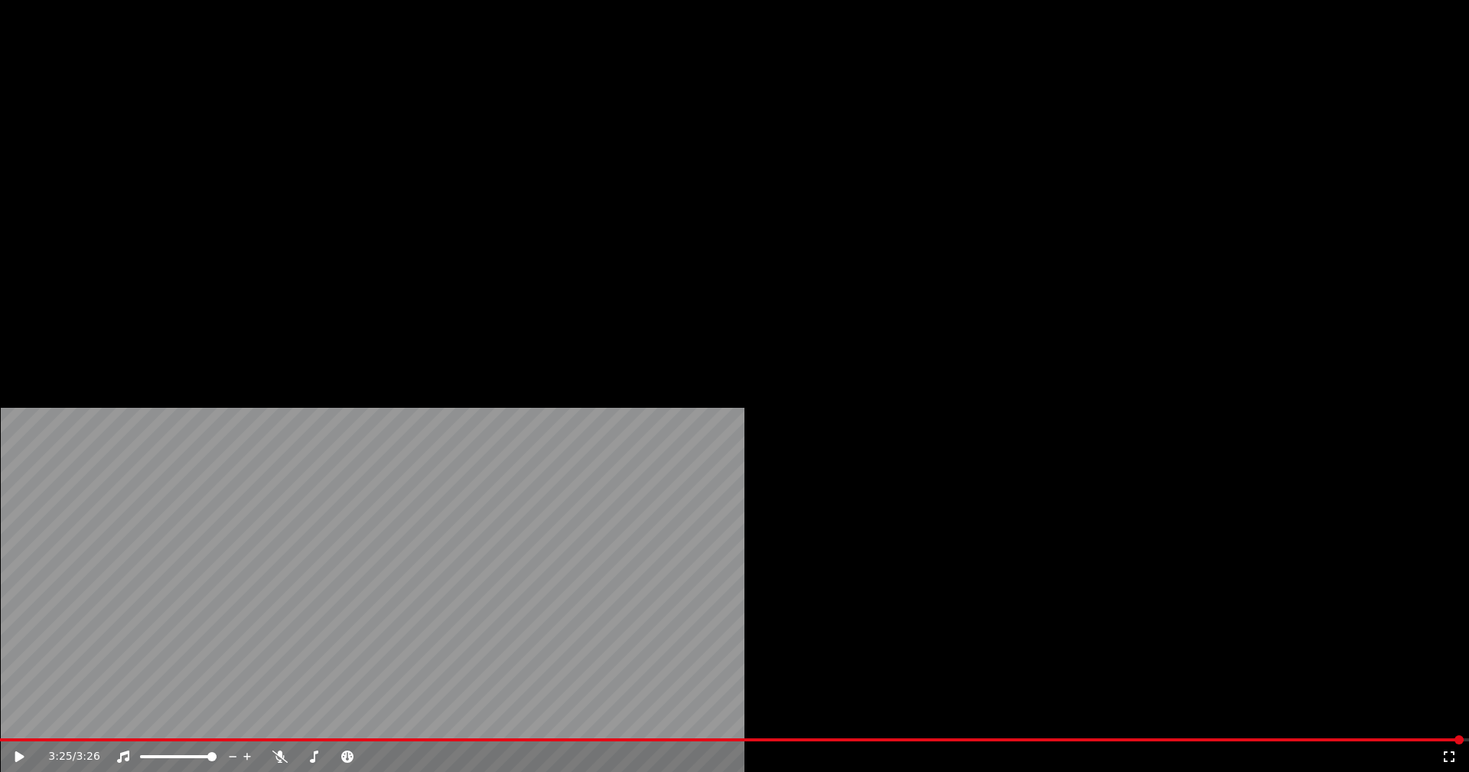
click at [207, 129] on button "Modifica" at bounding box center [215, 117] width 76 height 21
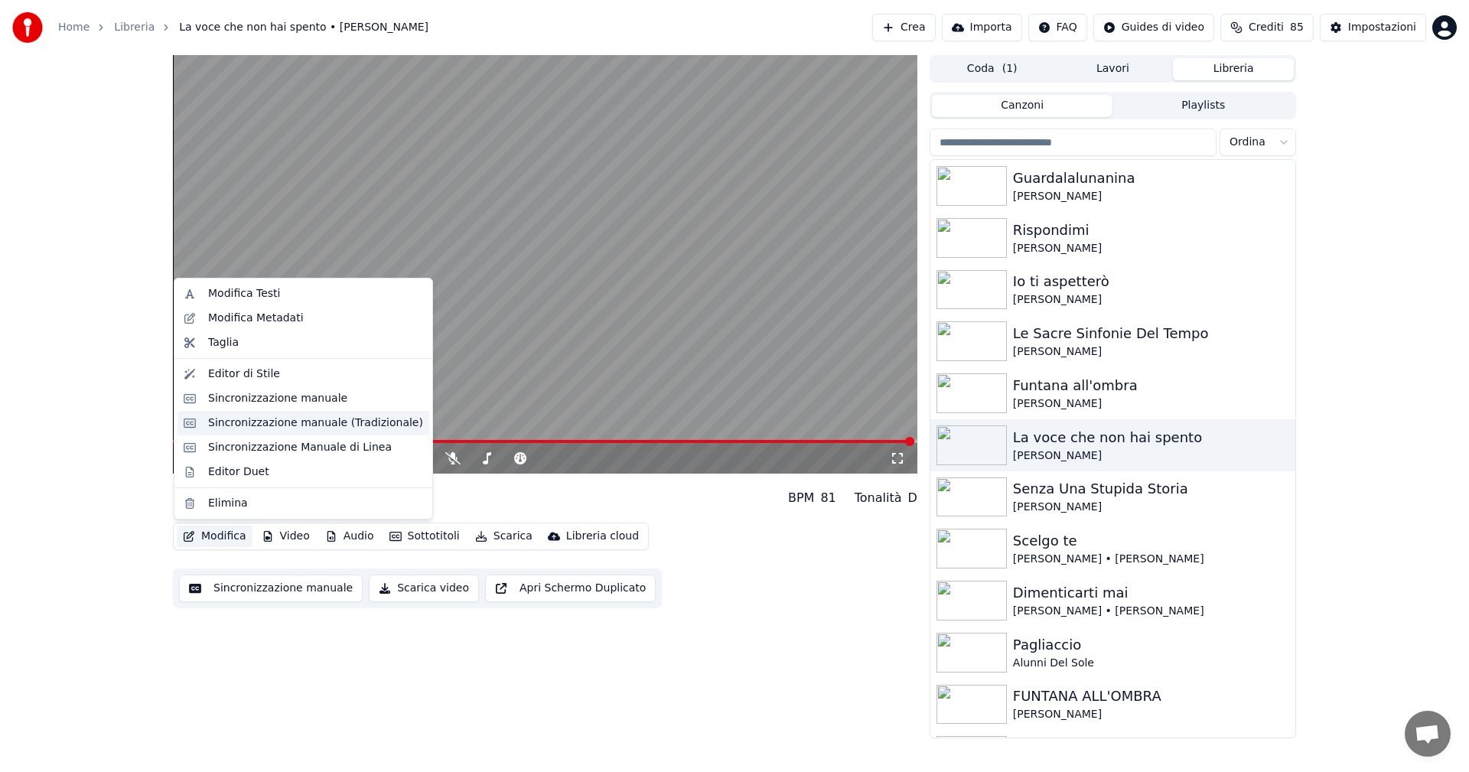
click at [276, 421] on div "Sincronizzazione manuale (Tradizionale)" at bounding box center [315, 423] width 215 height 15
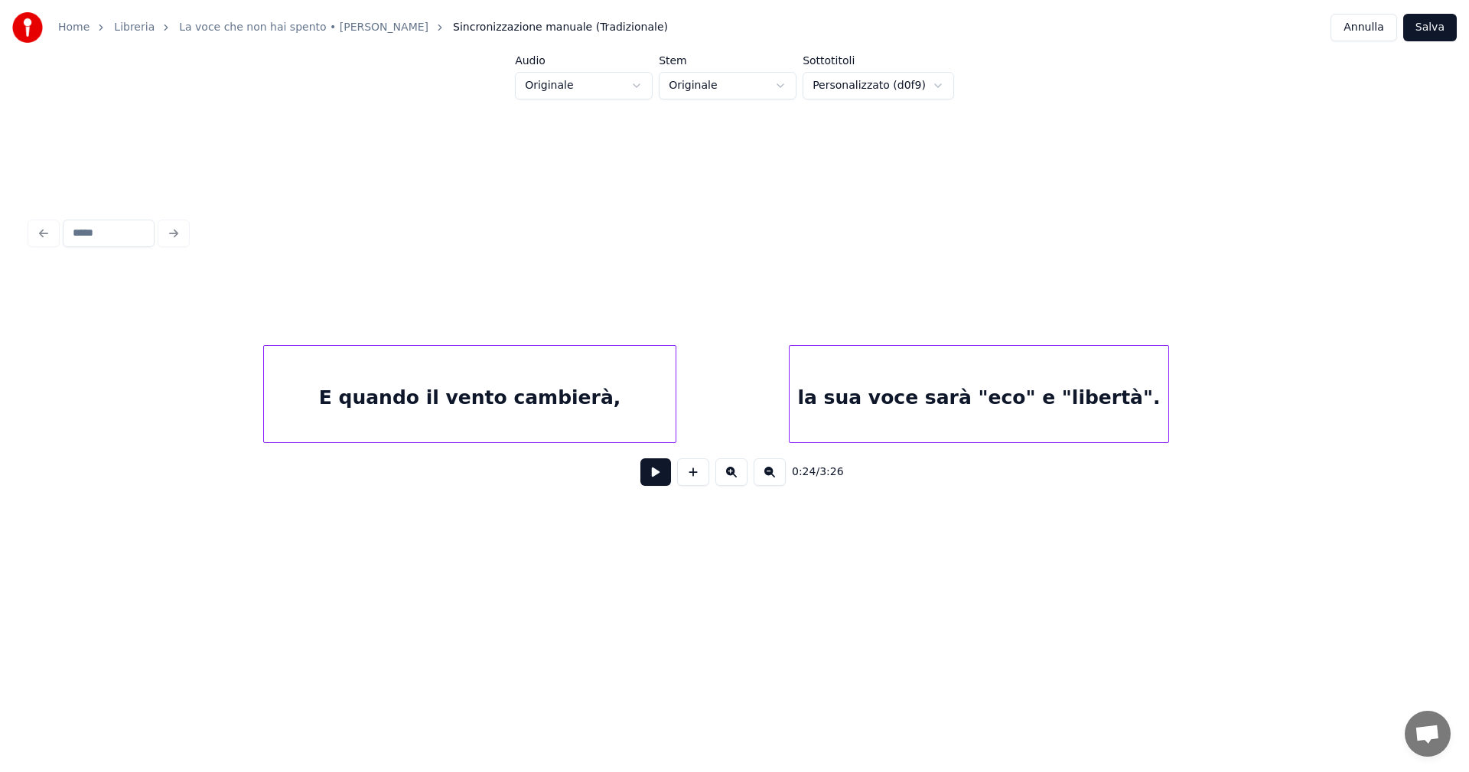
scroll to position [0, 19803]
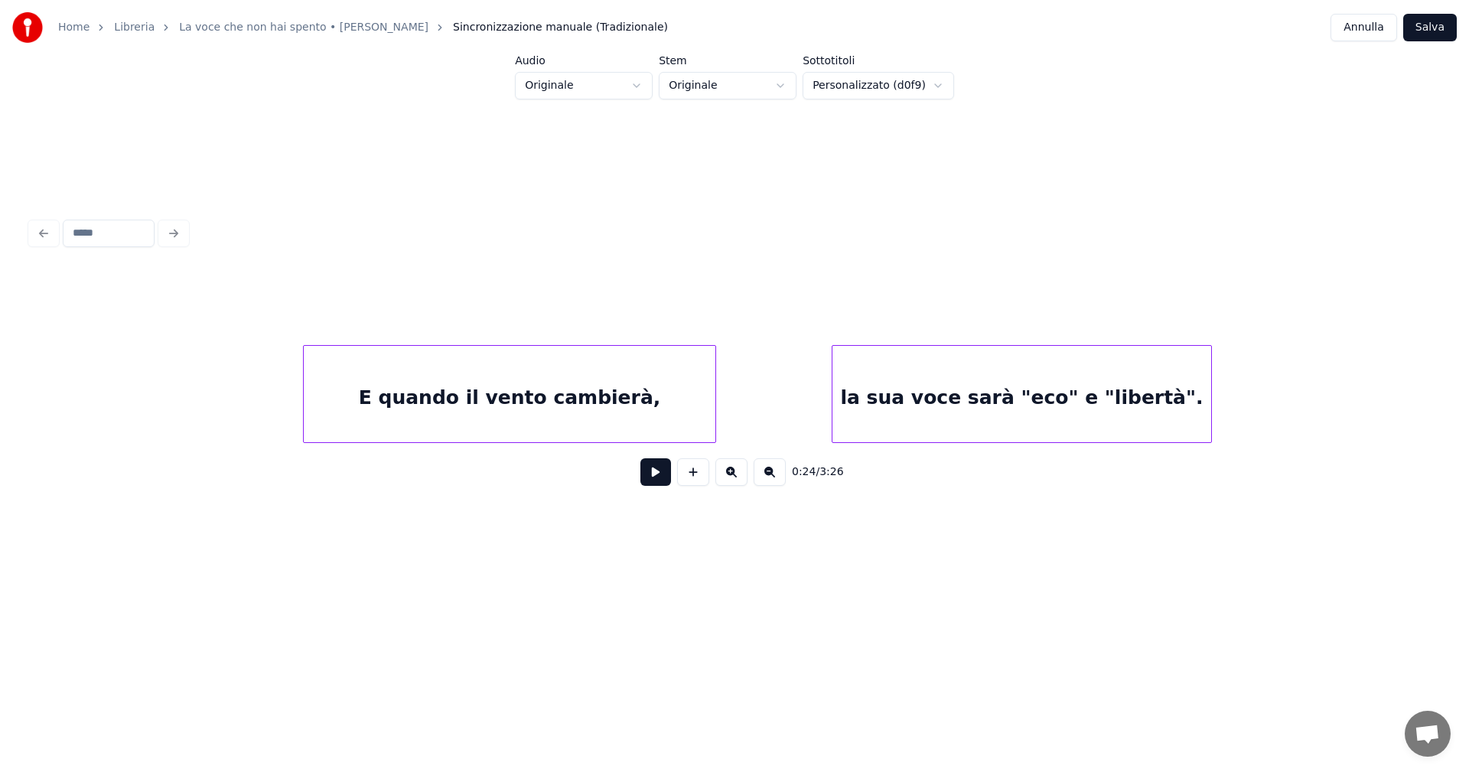
click at [1078, 389] on div "la sua voce sarà "eco" e "libertà"." at bounding box center [1022, 398] width 379 height 104
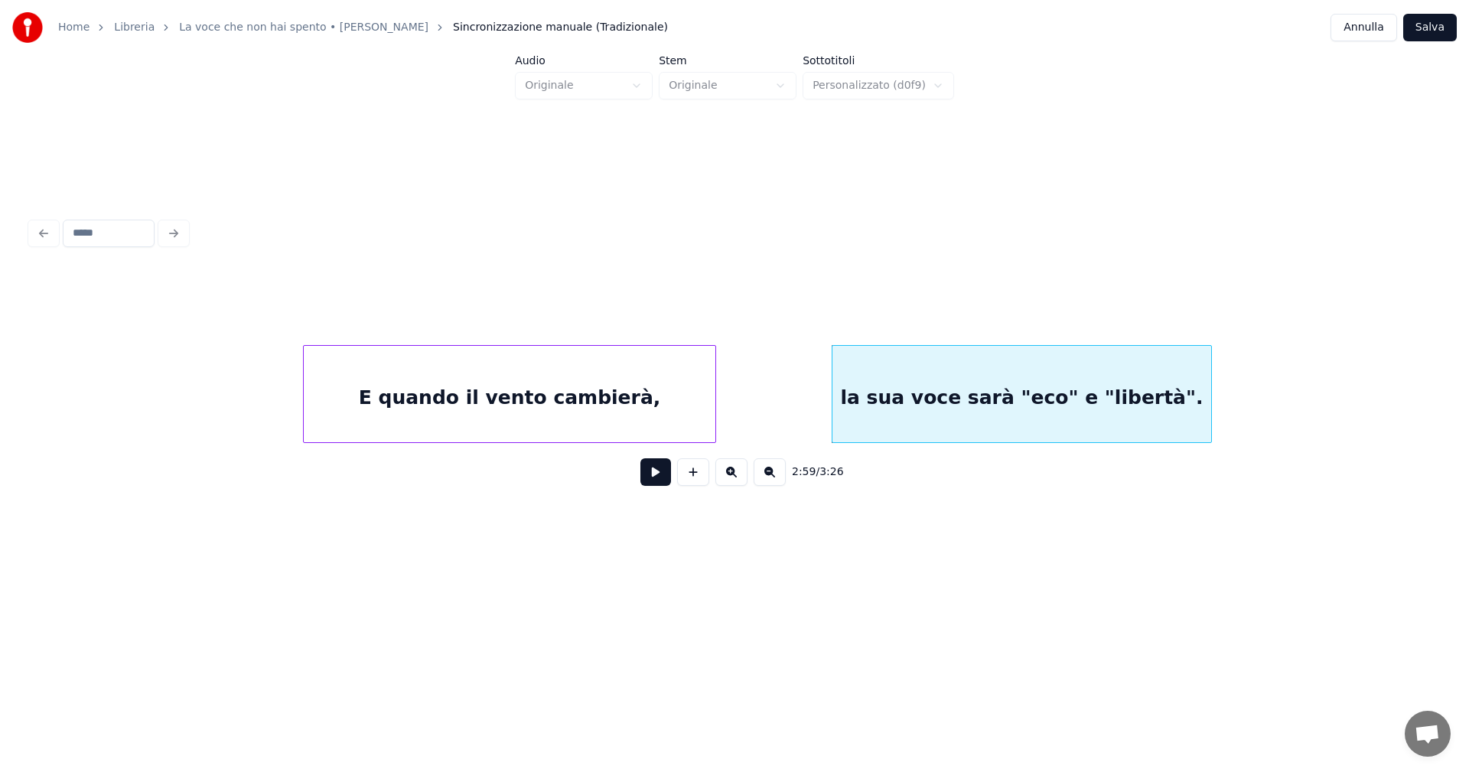
click at [346, 390] on div "E quando il vento cambierà," at bounding box center [510, 398] width 412 height 104
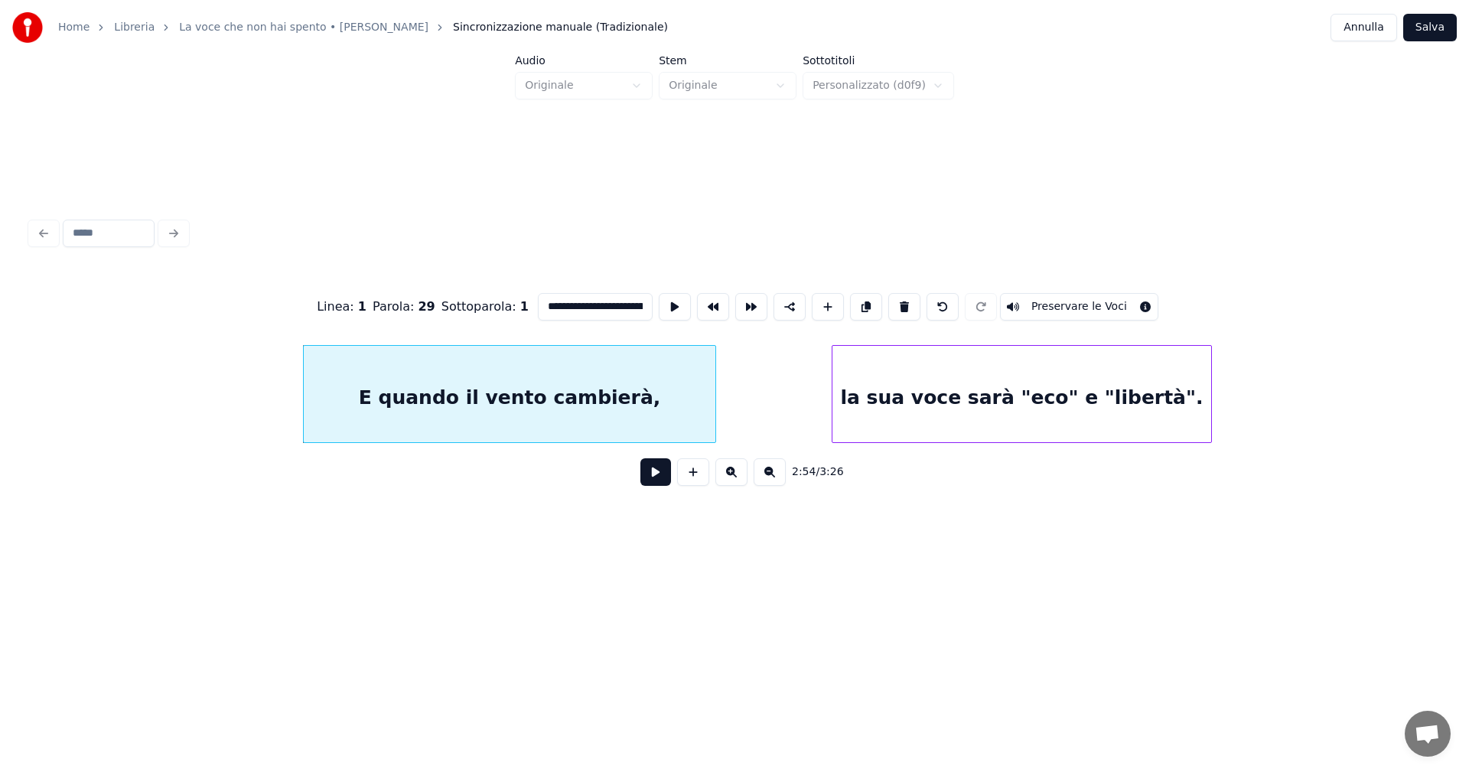
click at [653, 478] on button at bounding box center [656, 472] width 31 height 28
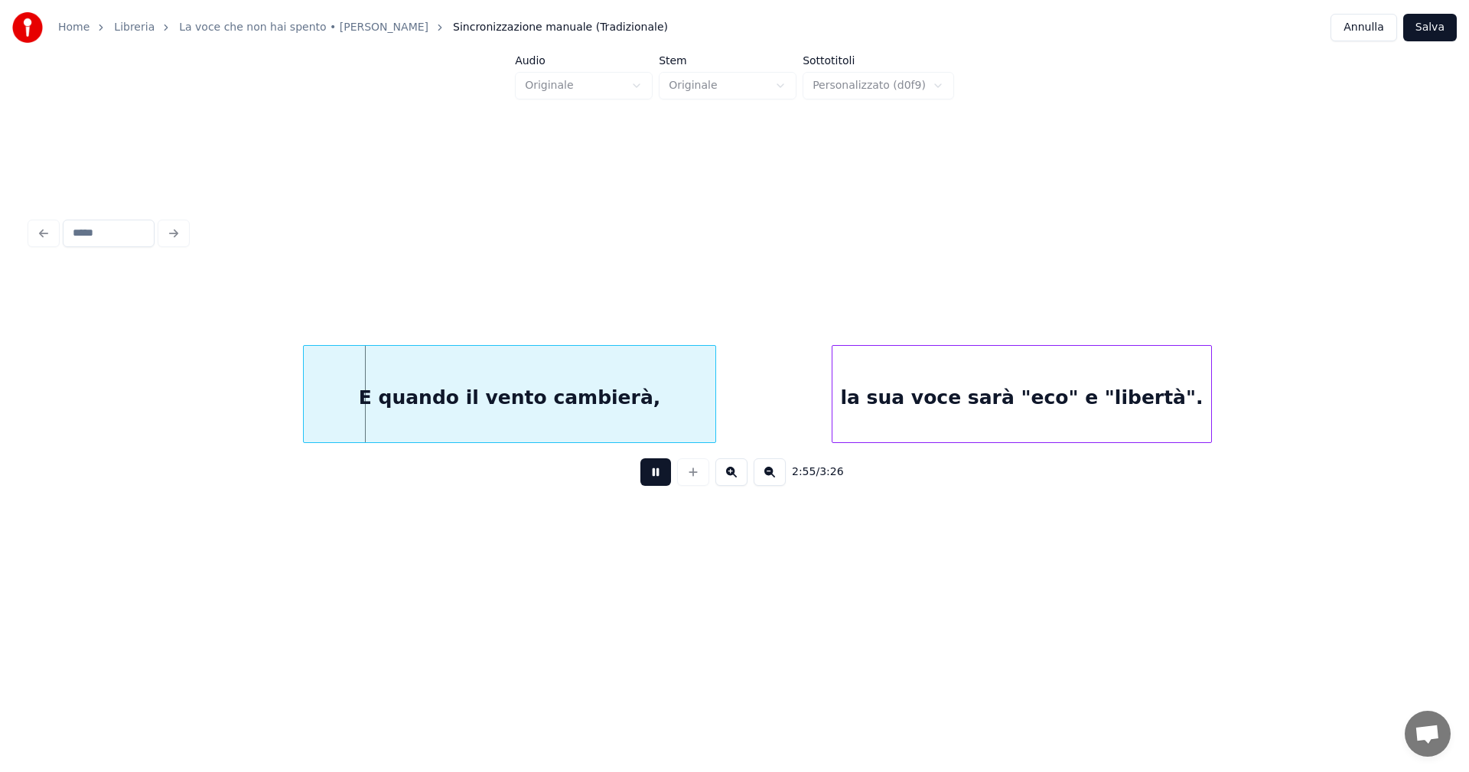
click at [653, 478] on button at bounding box center [656, 472] width 31 height 28
click at [657, 473] on button at bounding box center [656, 472] width 31 height 28
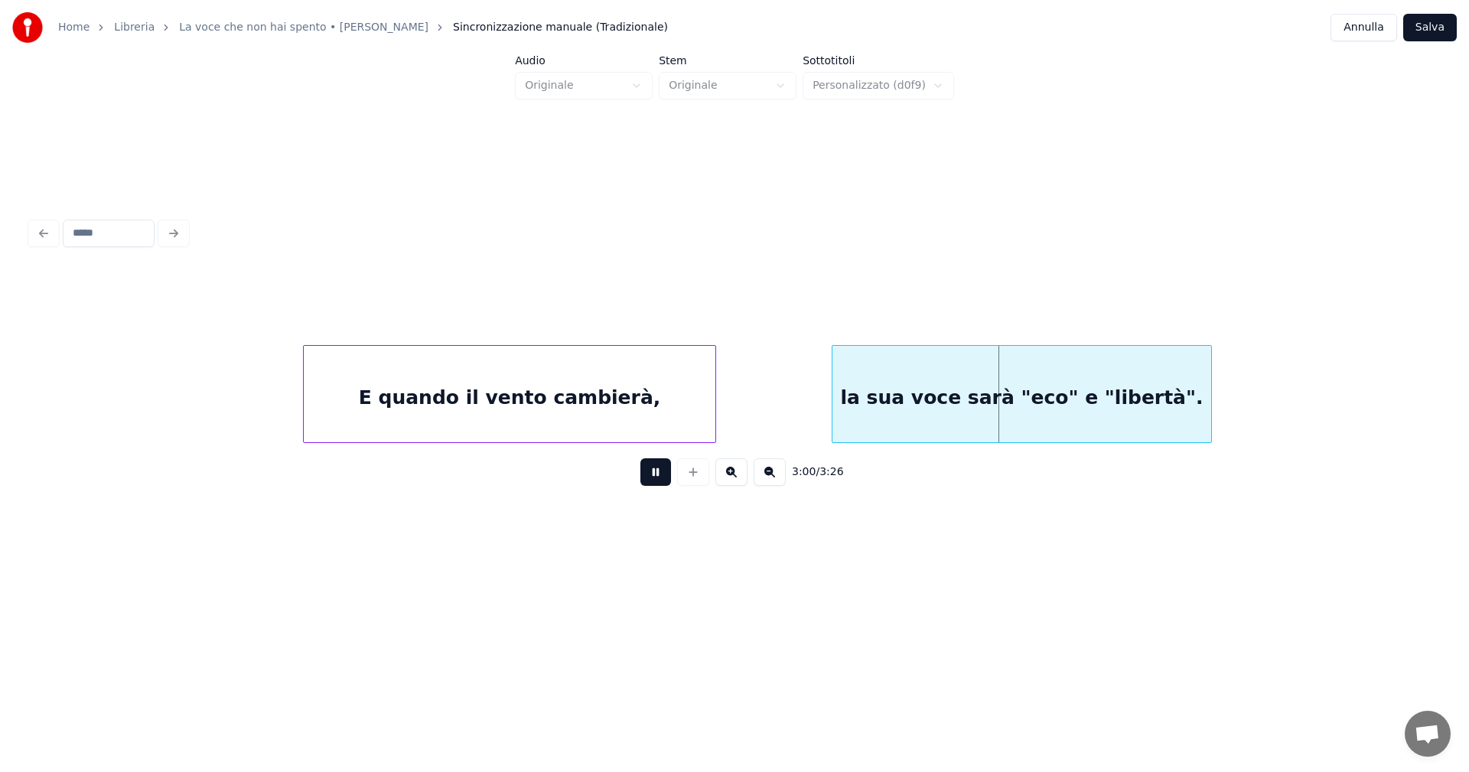
click at [655, 471] on button at bounding box center [656, 472] width 31 height 28
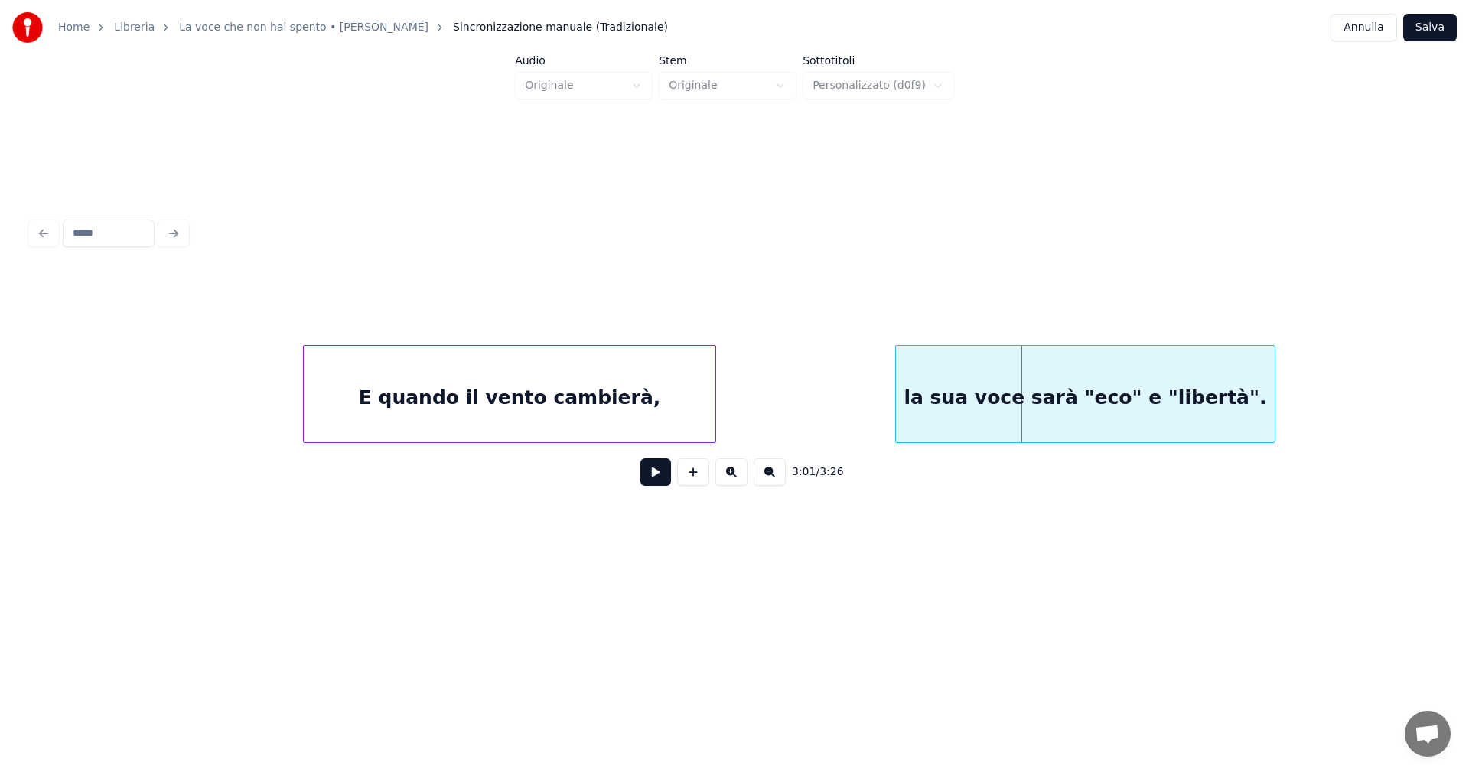
click at [1055, 400] on div "la sua voce sarà "eco" e "libertà"." at bounding box center [1085, 398] width 379 height 104
click at [626, 409] on div "E quando il vento cambierà," at bounding box center [510, 398] width 412 height 104
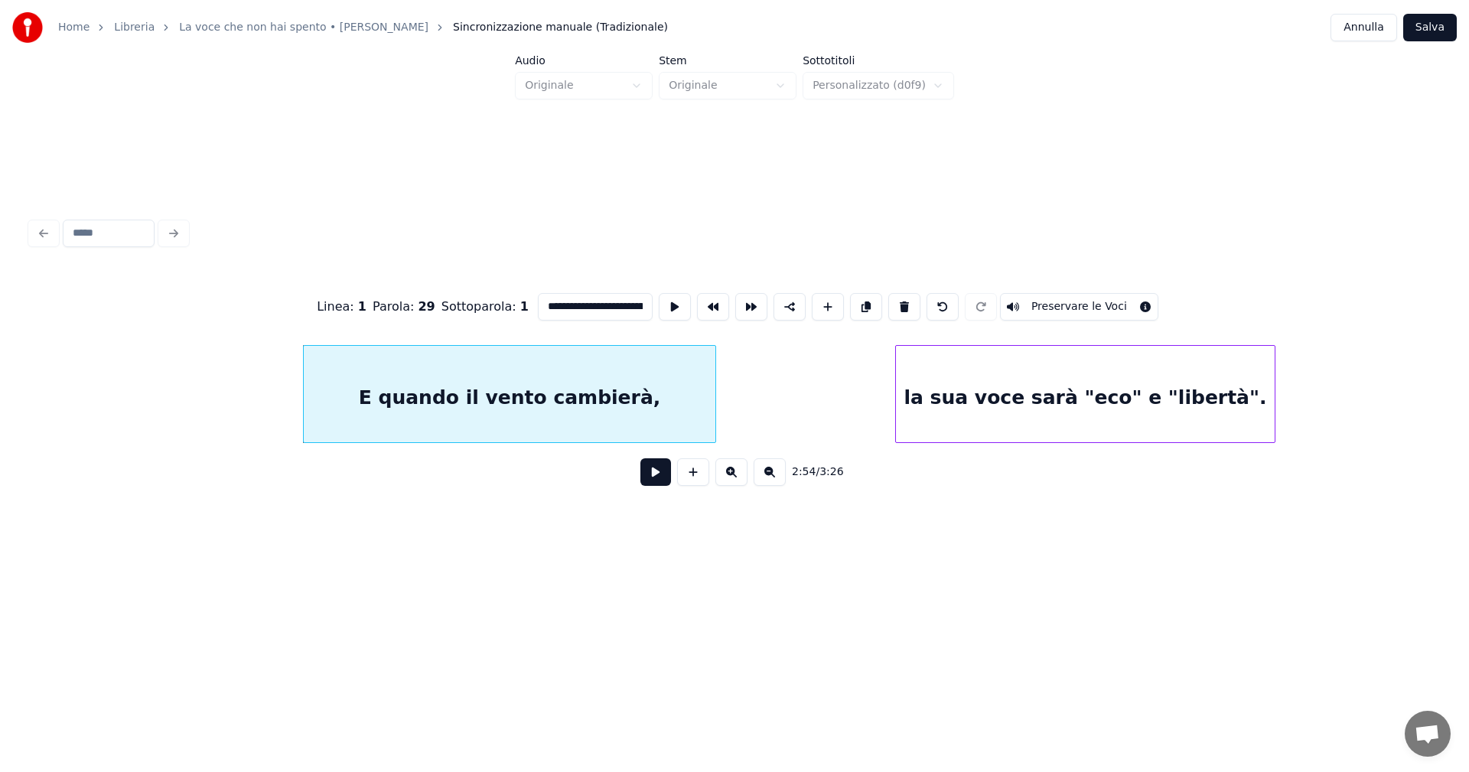
click at [663, 484] on button at bounding box center [656, 472] width 31 height 28
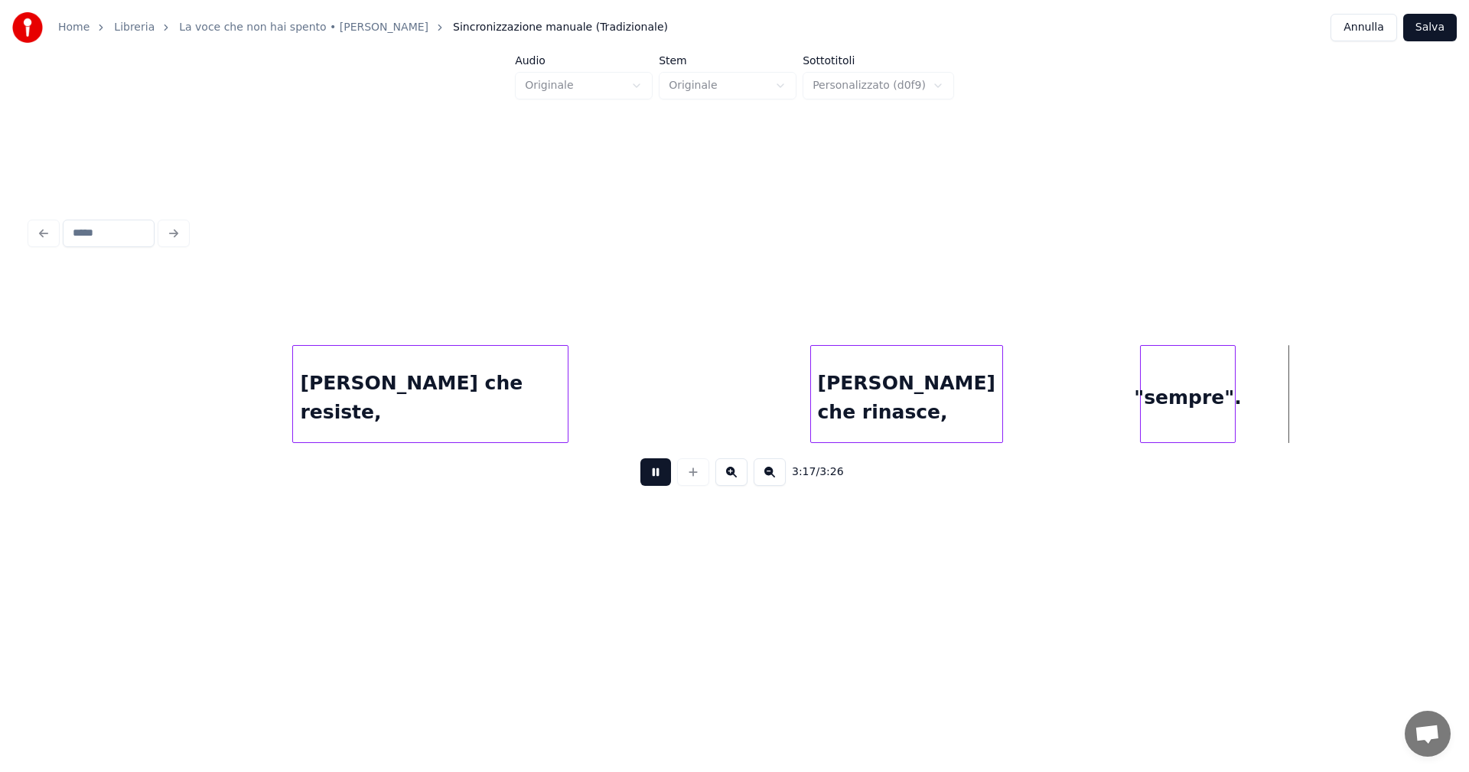
scroll to position [0, 21402]
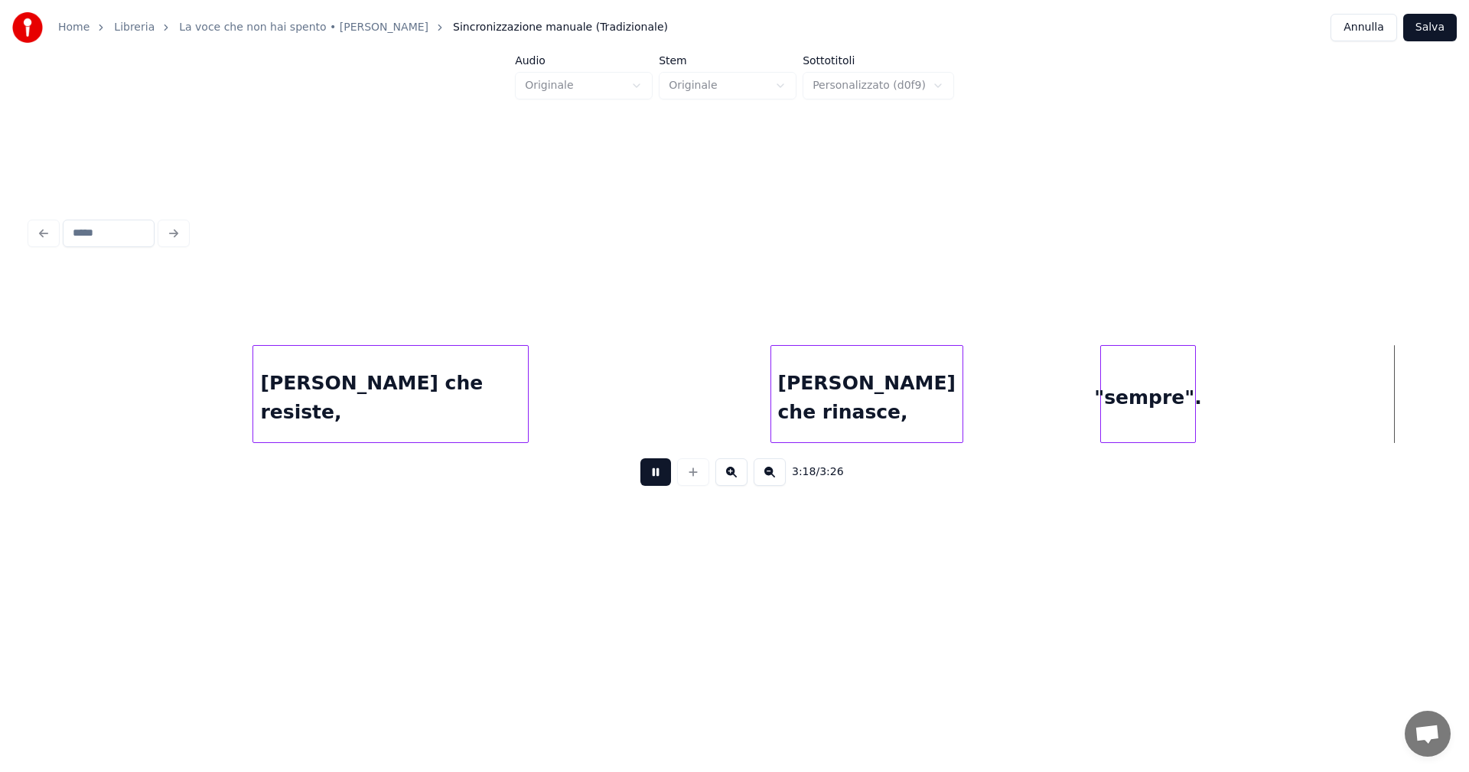
click at [661, 475] on button at bounding box center [656, 472] width 31 height 28
click at [1209, 398] on div ""sempre"." at bounding box center [1210, 398] width 94 height 104
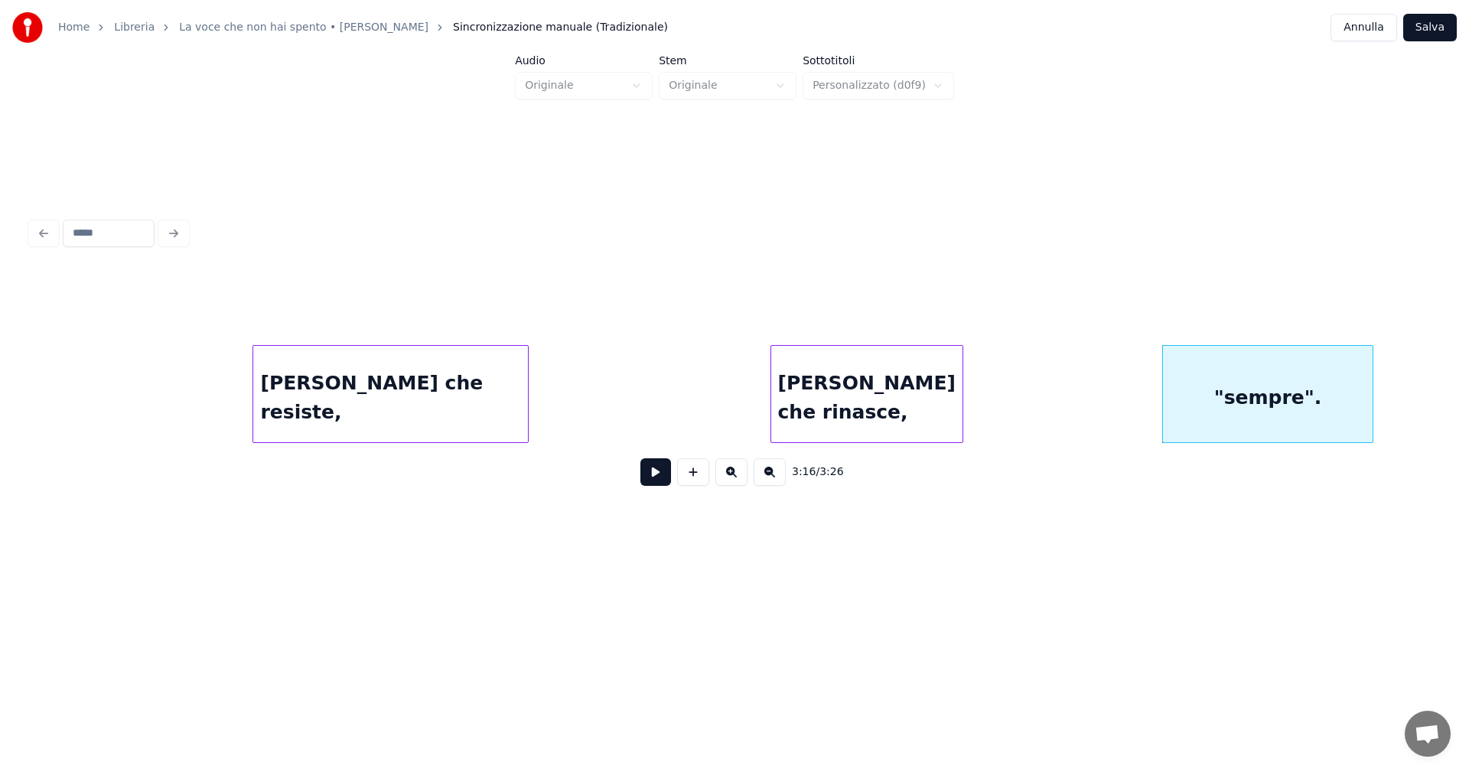
click at [1369, 391] on div at bounding box center [1370, 394] width 5 height 96
click at [1413, 381] on div at bounding box center [1410, 394] width 5 height 96
click at [1447, 27] on button "Salva" at bounding box center [1430, 28] width 54 height 28
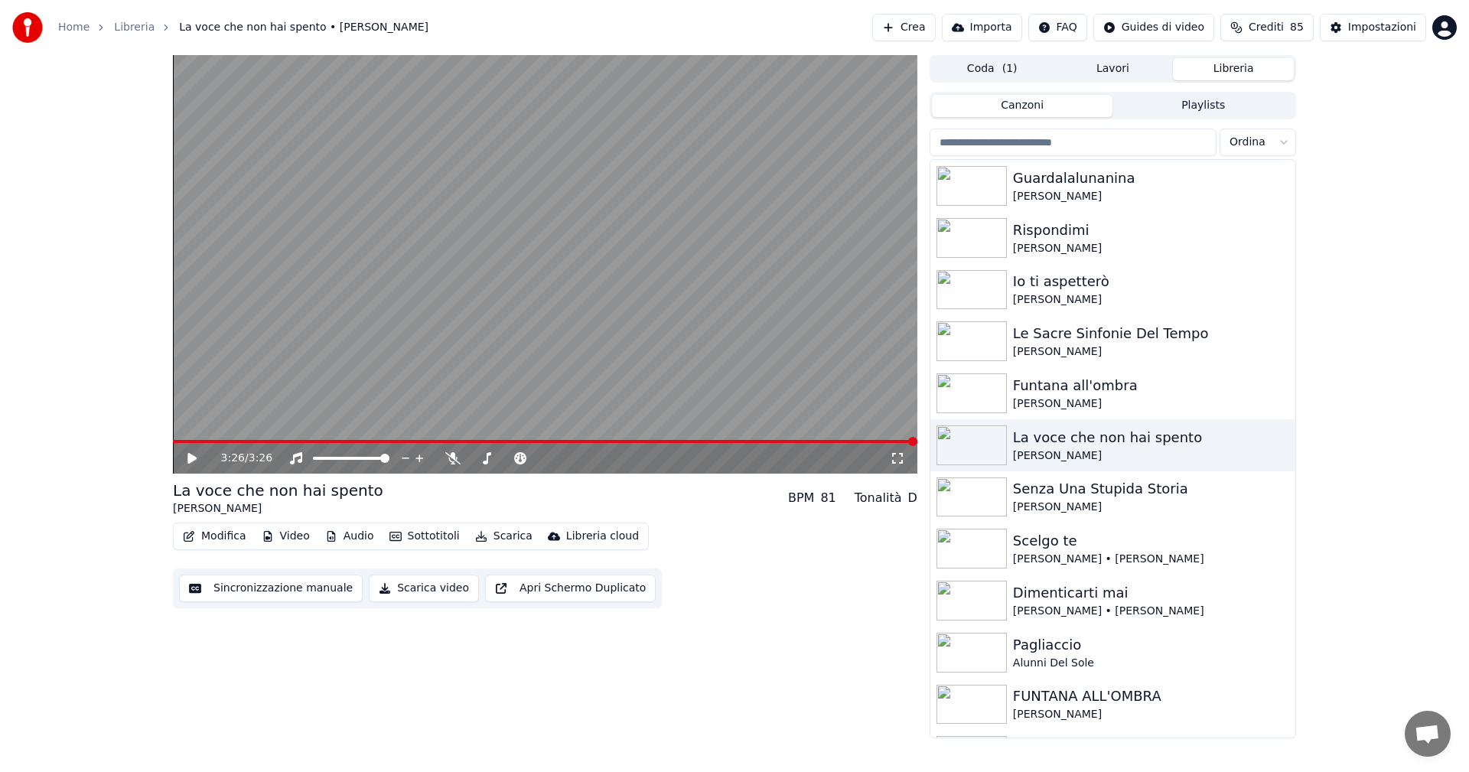
click at [192, 453] on icon at bounding box center [203, 458] width 36 height 12
click at [194, 461] on icon at bounding box center [192, 458] width 8 height 9
click at [1379, 29] on div "Impostazioni" at bounding box center [1382, 27] width 68 height 15
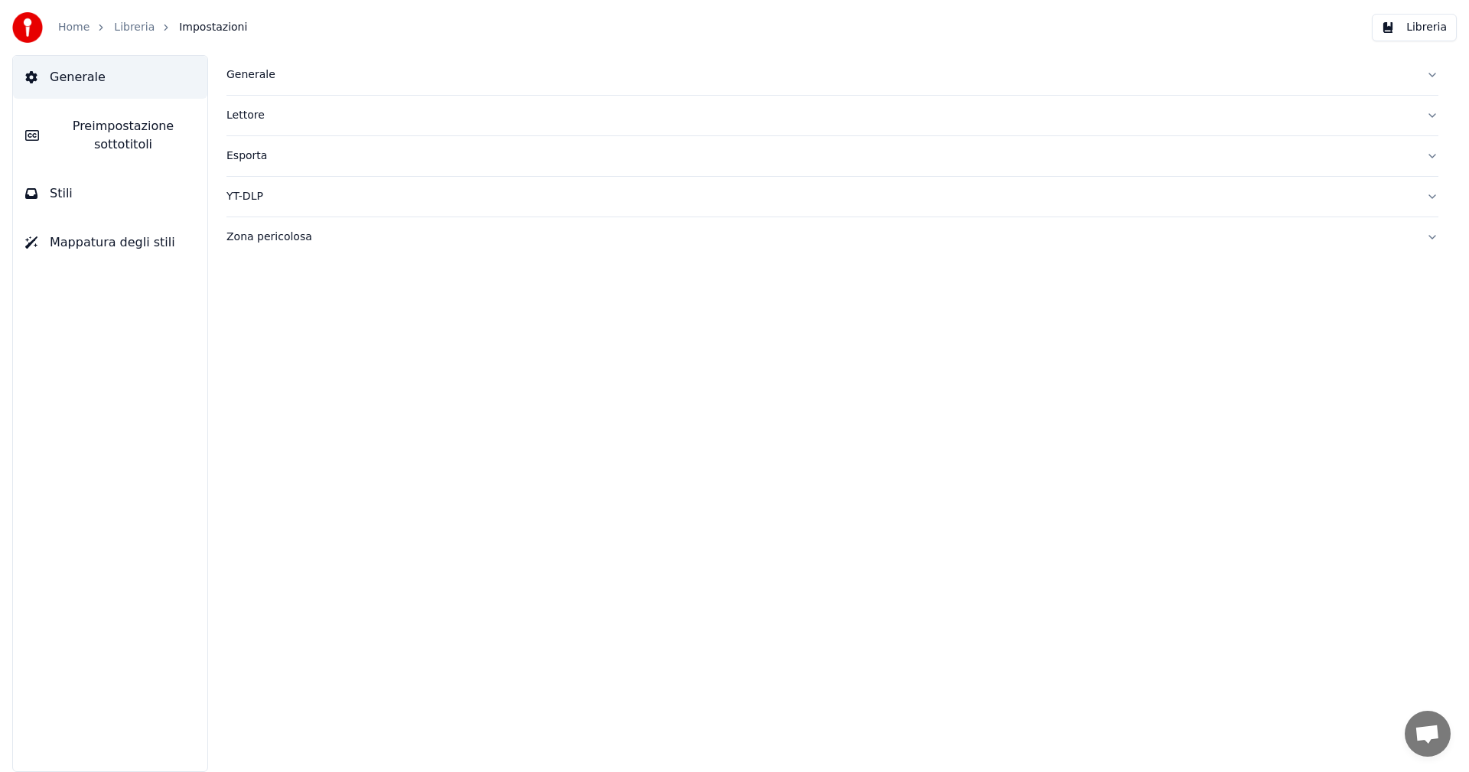
click at [106, 136] on span "Preimpostazione sottotitoli" at bounding box center [123, 135] width 144 height 37
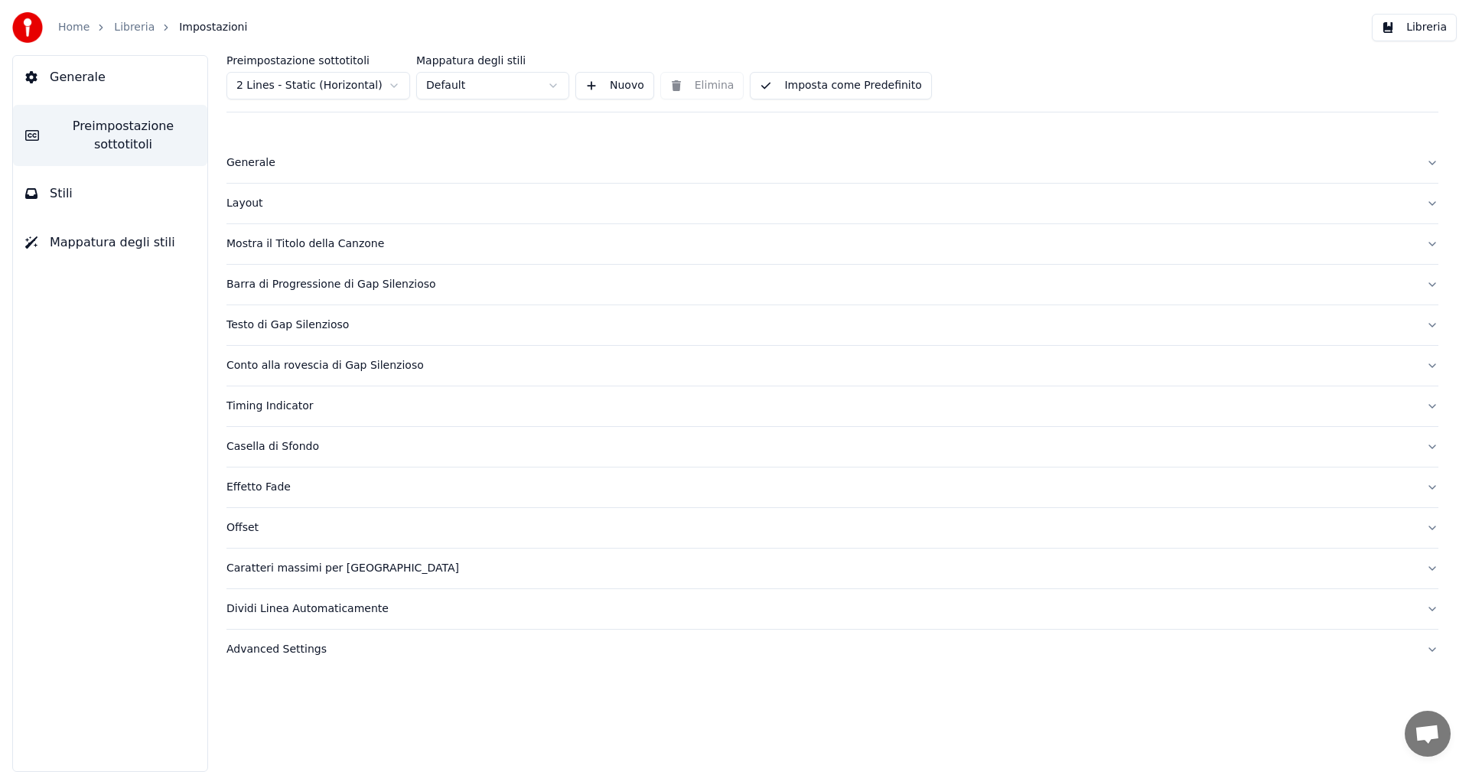
click at [282, 245] on div "Mostra il Titolo della Canzone" at bounding box center [821, 243] width 1188 height 15
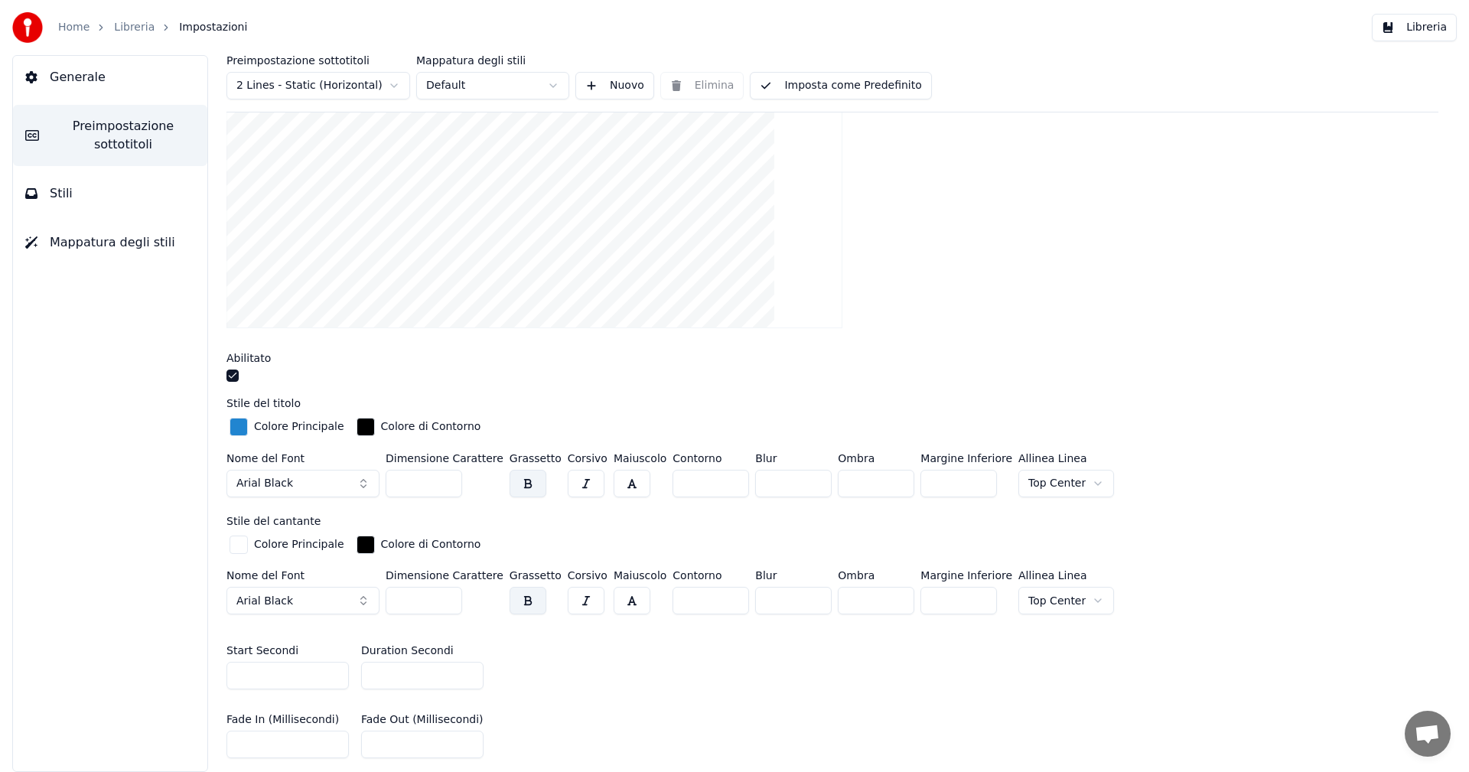
scroll to position [306, 0]
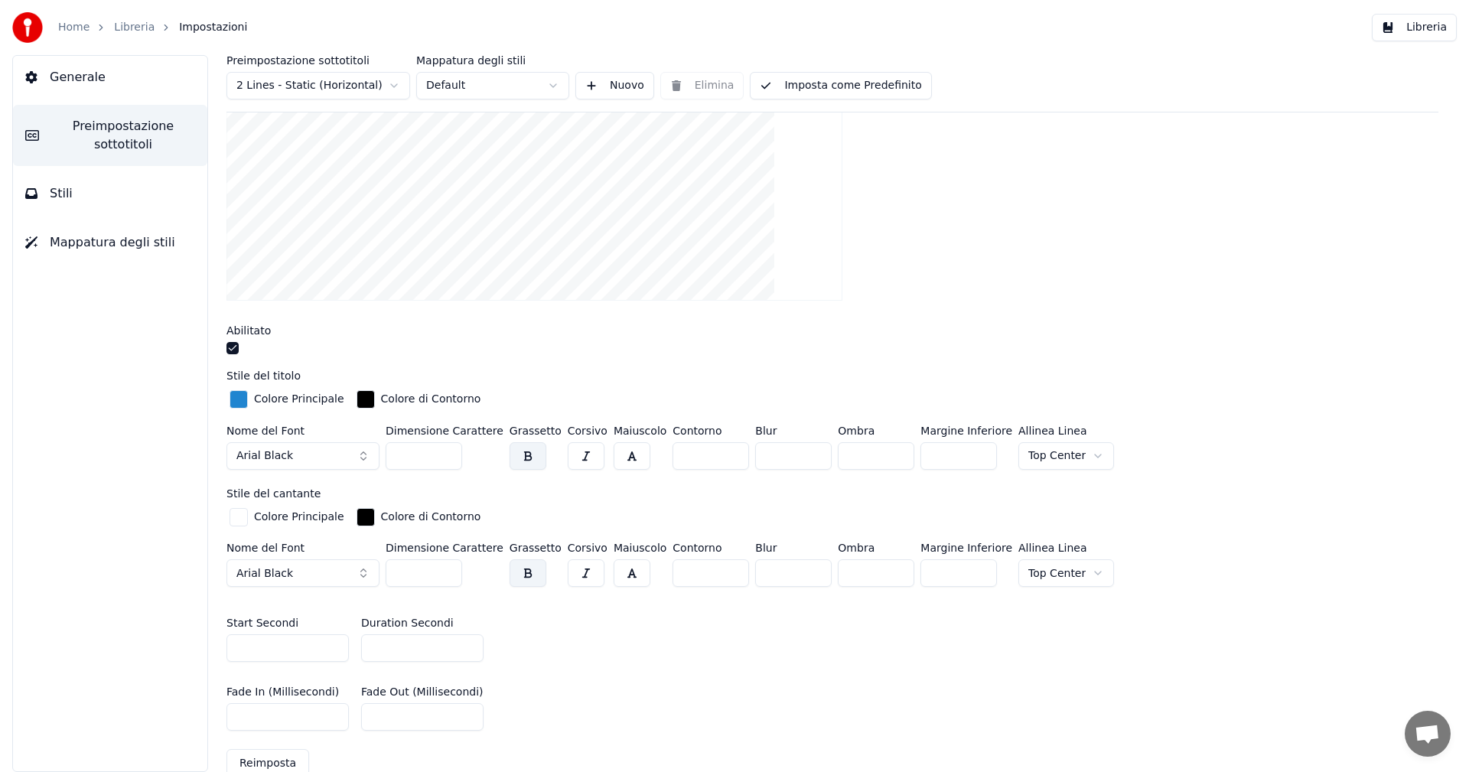
type input "*"
click at [468, 644] on input "*" at bounding box center [422, 648] width 122 height 28
click at [1431, 28] on button "Libreria" at bounding box center [1414, 28] width 85 height 28
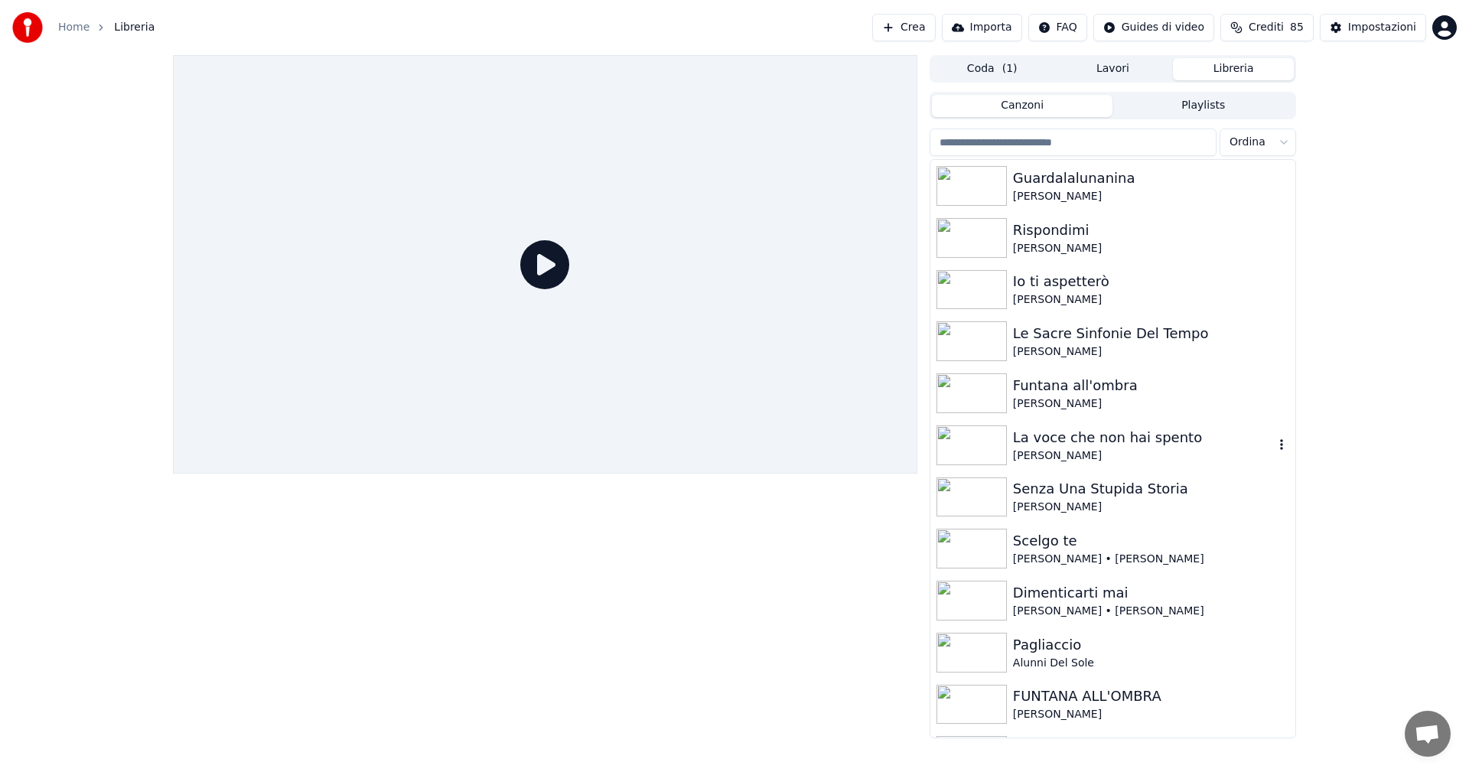
click at [974, 437] on img at bounding box center [972, 445] width 70 height 40
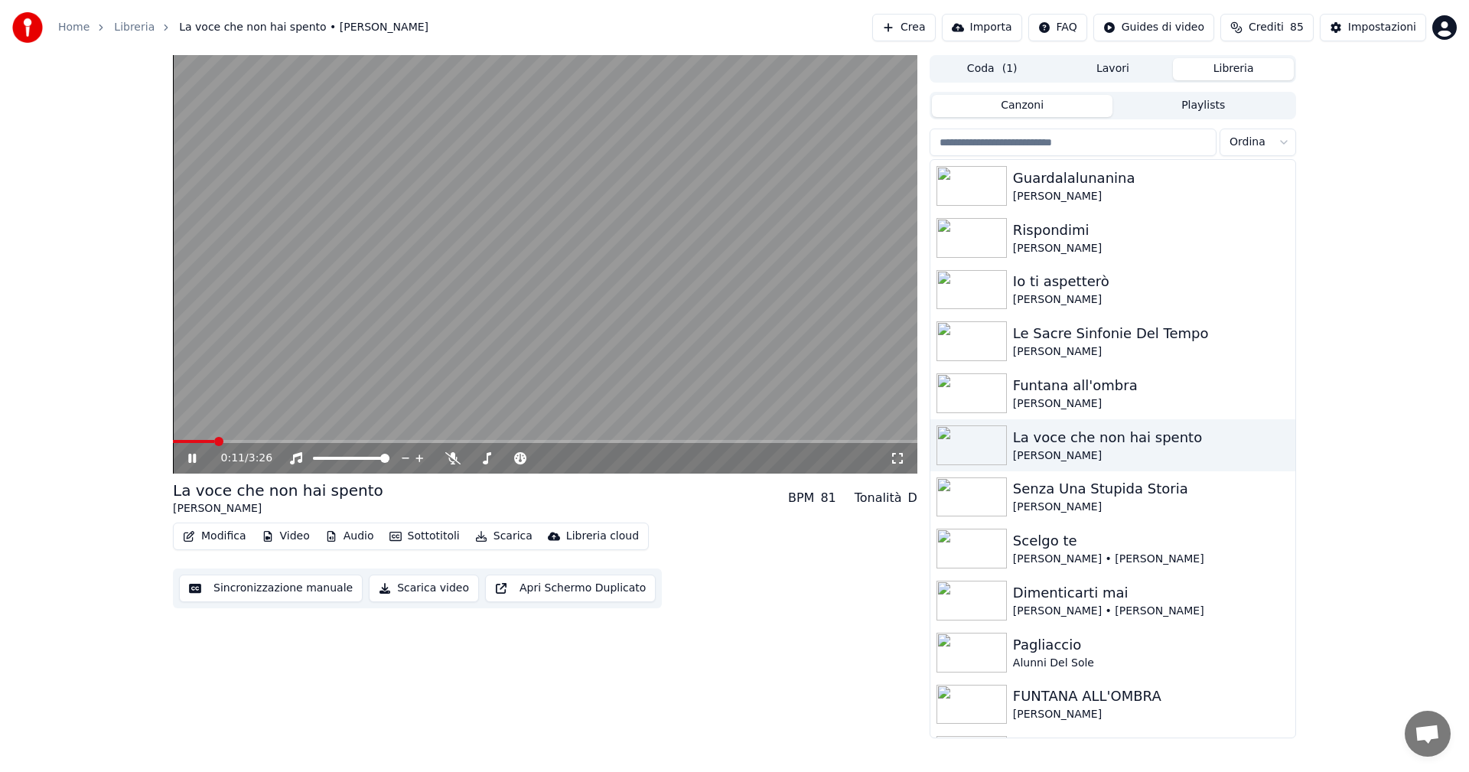
click at [189, 458] on icon at bounding box center [192, 458] width 8 height 9
click at [490, 536] on button "Scarica" at bounding box center [504, 536] width 70 height 21
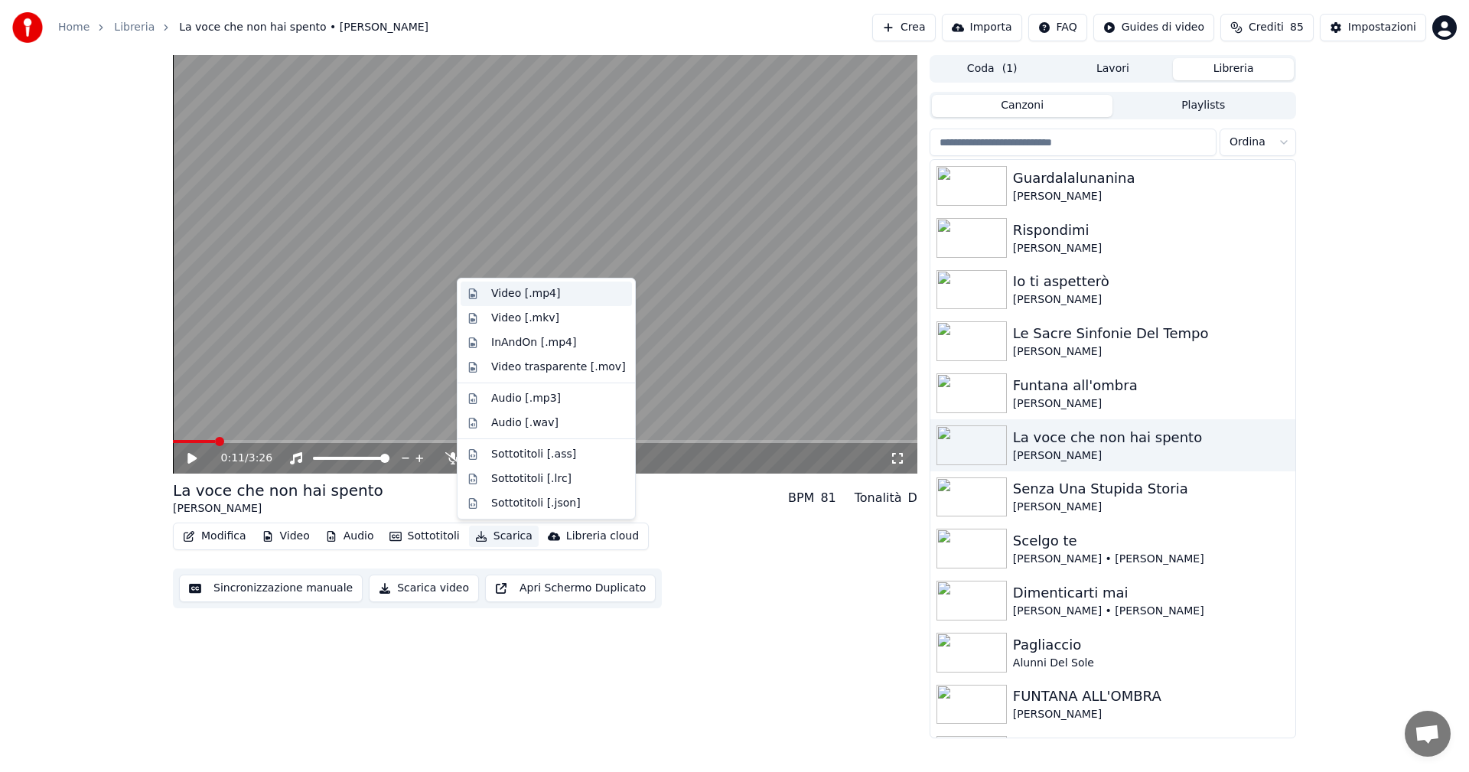
click at [531, 298] on div "Video [.mp4]" at bounding box center [525, 293] width 69 height 15
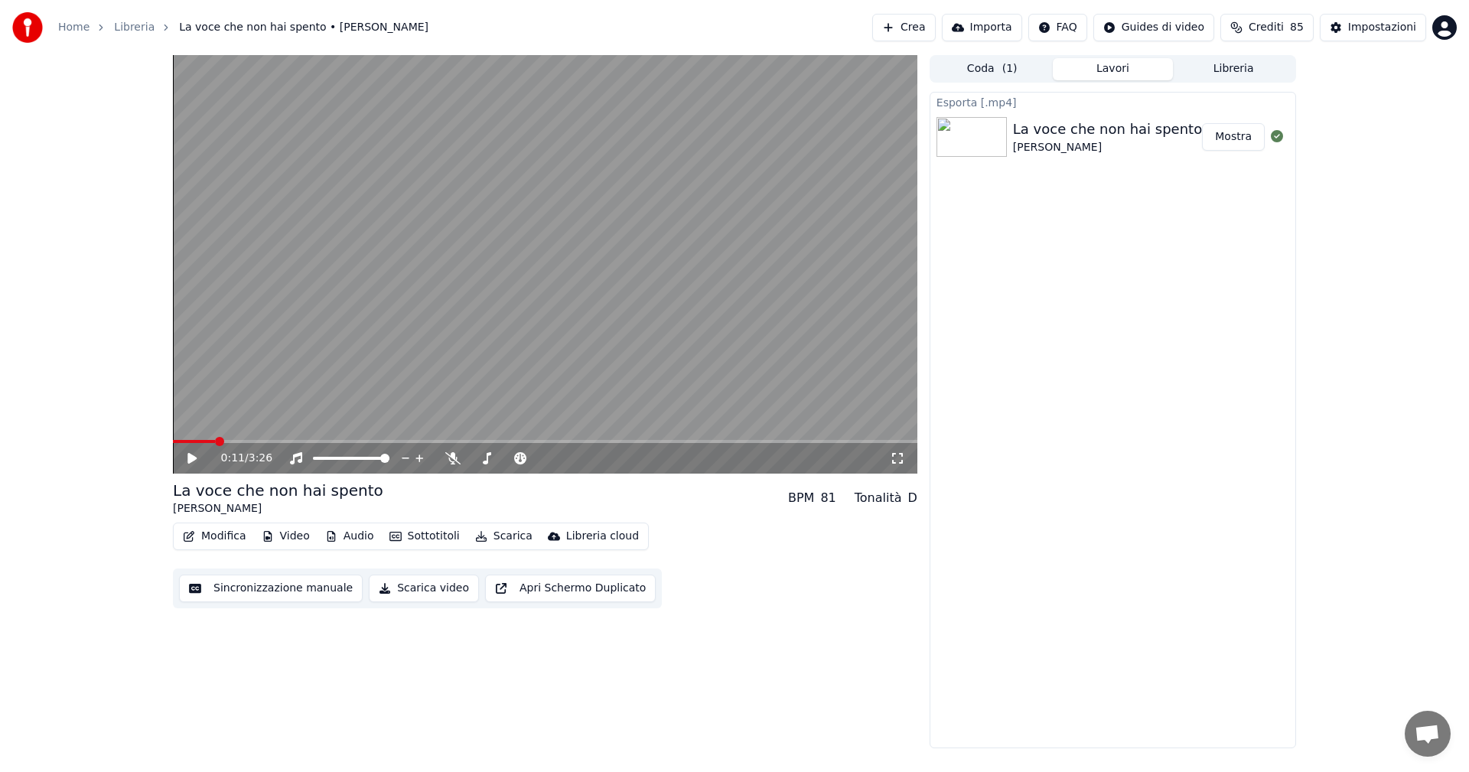
click at [1231, 138] on button "Mostra" at bounding box center [1233, 137] width 63 height 28
